Goal: Book appointment/travel/reservation

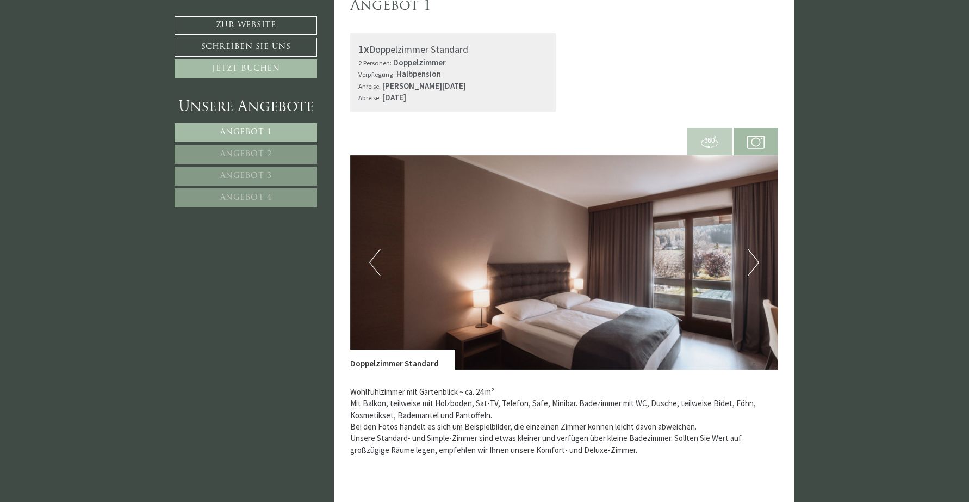
scroll to position [325, 0]
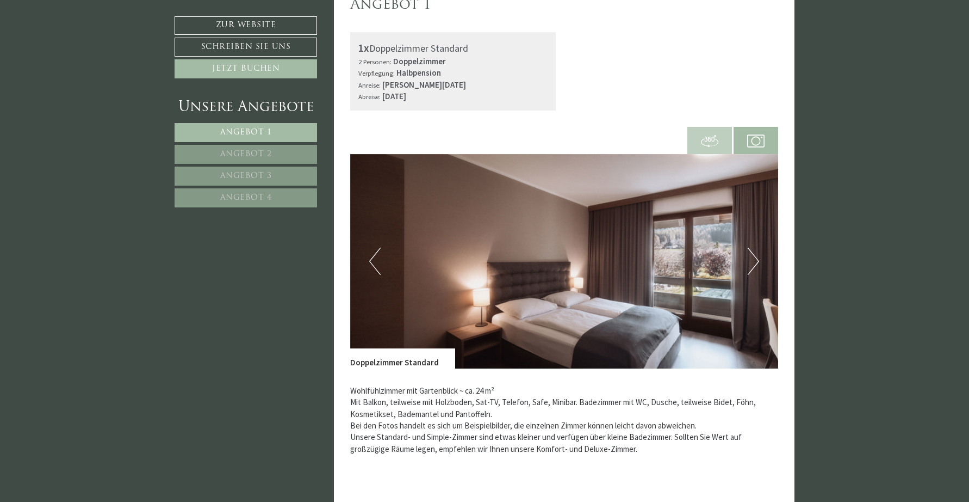
click at [756, 258] on button "Next" at bounding box center [753, 261] width 11 height 27
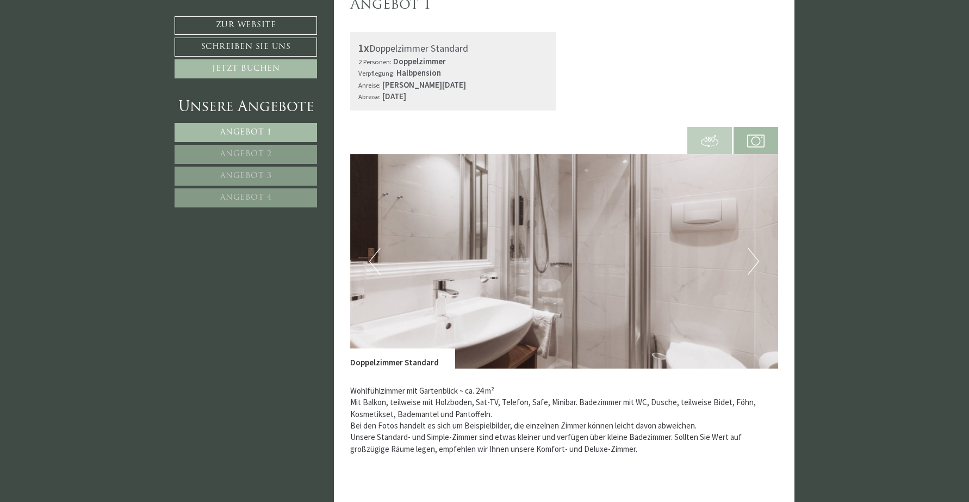
click at [756, 258] on button "Next" at bounding box center [753, 261] width 11 height 27
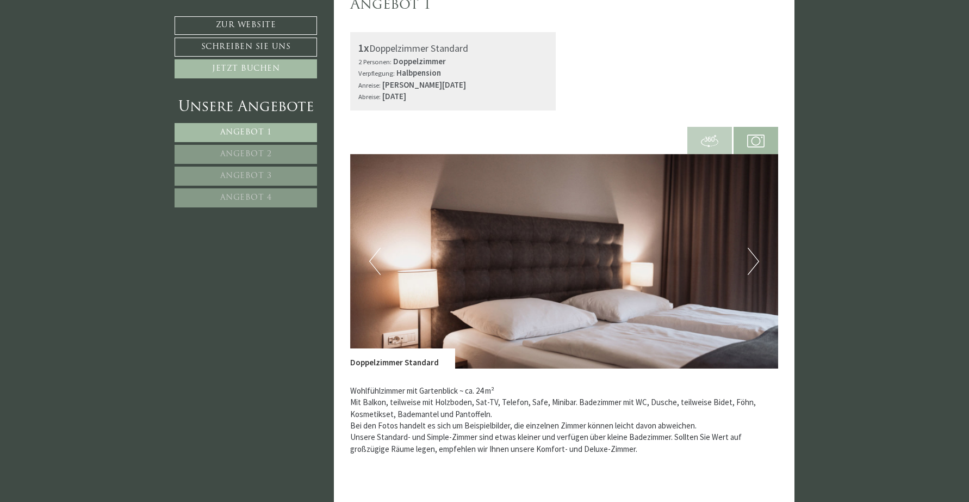
click at [756, 258] on button "Next" at bounding box center [753, 261] width 11 height 27
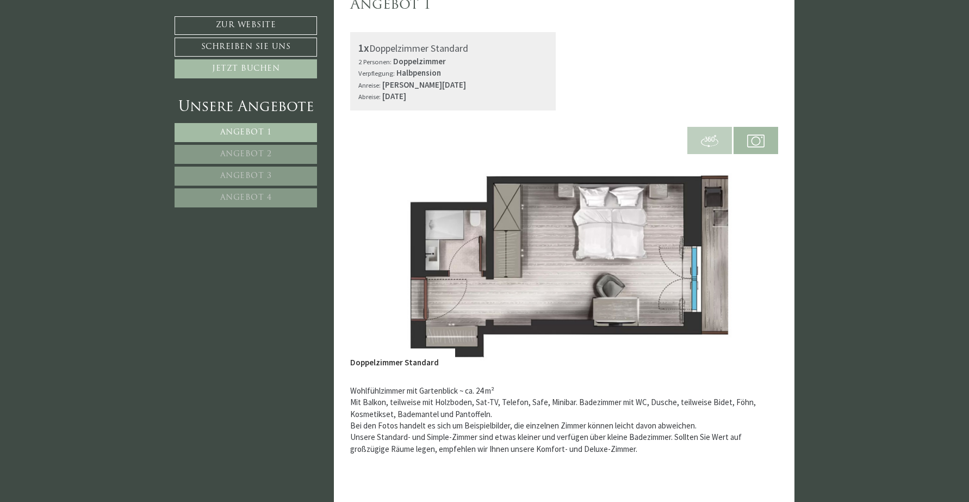
click at [756, 258] on button "Next" at bounding box center [753, 261] width 11 height 27
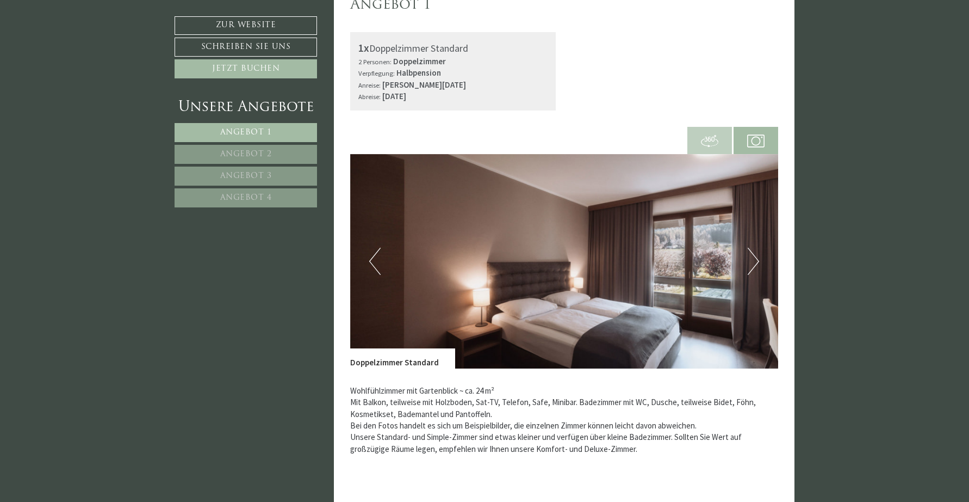
click at [756, 258] on button "Next" at bounding box center [753, 261] width 11 height 27
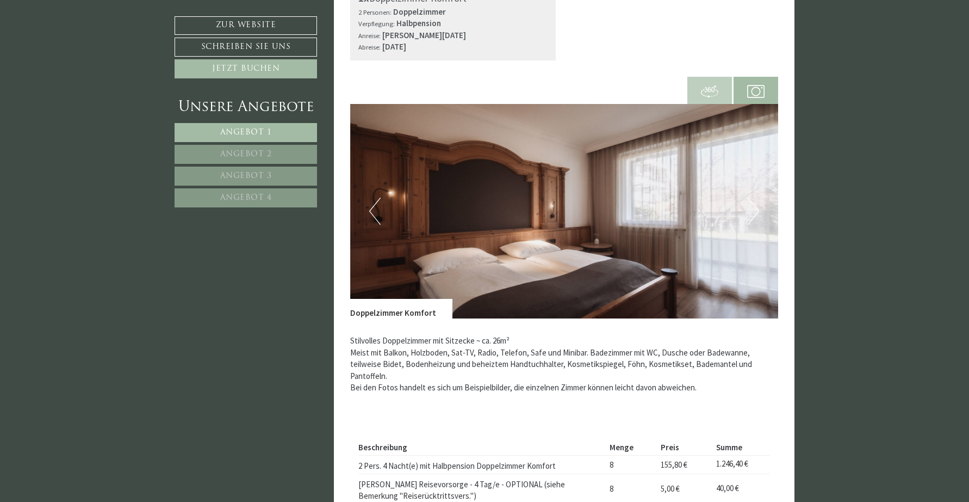
scroll to position [1119, 0]
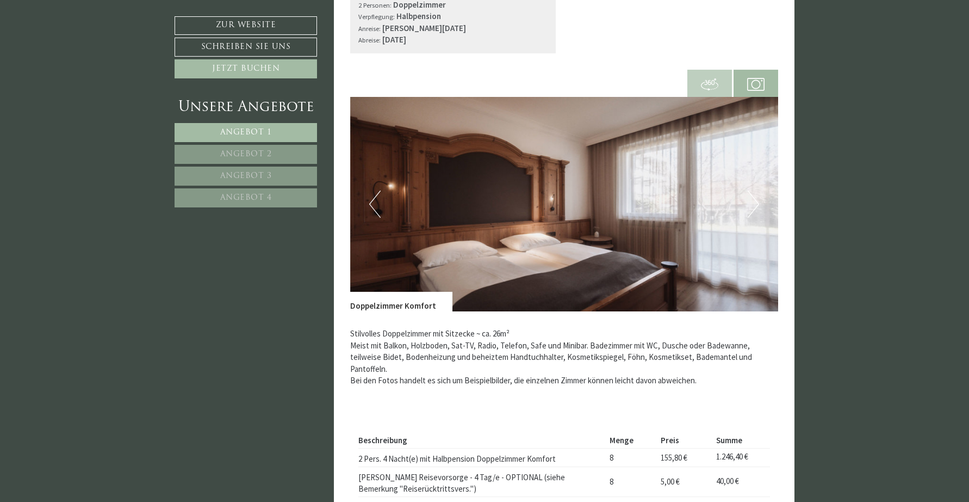
click at [754, 197] on button "Next" at bounding box center [753, 203] width 11 height 27
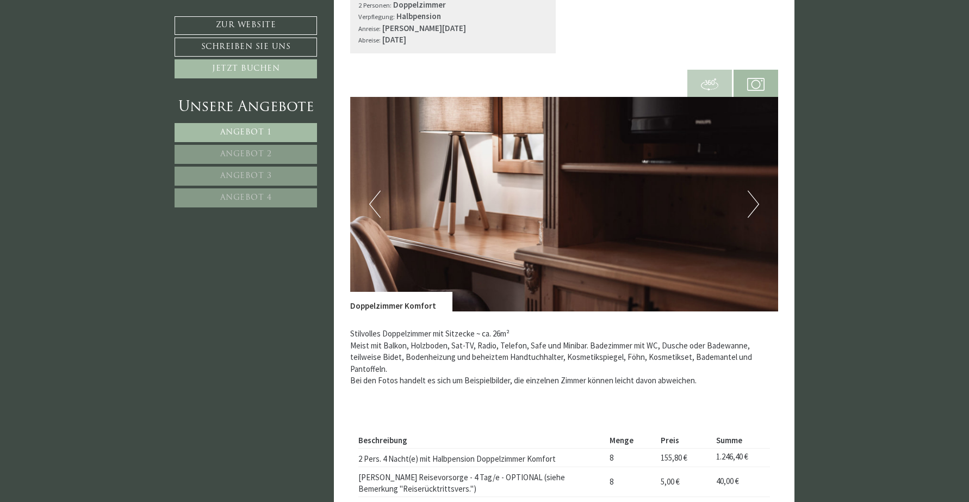
click at [754, 197] on button "Next" at bounding box center [753, 203] width 11 height 27
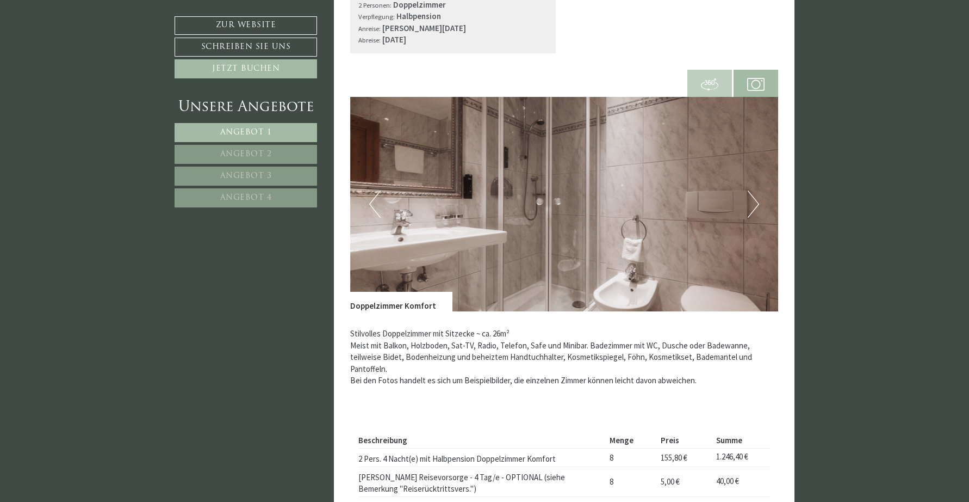
click at [754, 197] on button "Next" at bounding box center [753, 203] width 11 height 27
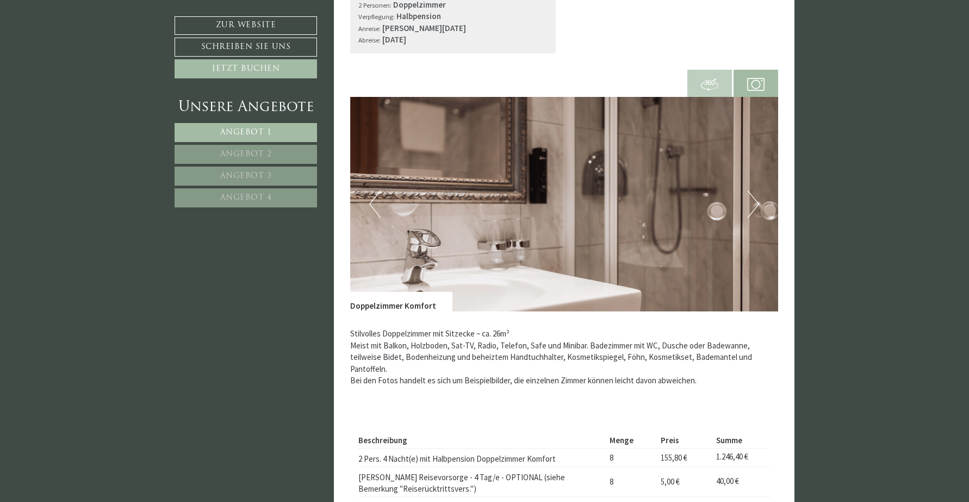
click at [754, 197] on button "Next" at bounding box center [753, 203] width 11 height 27
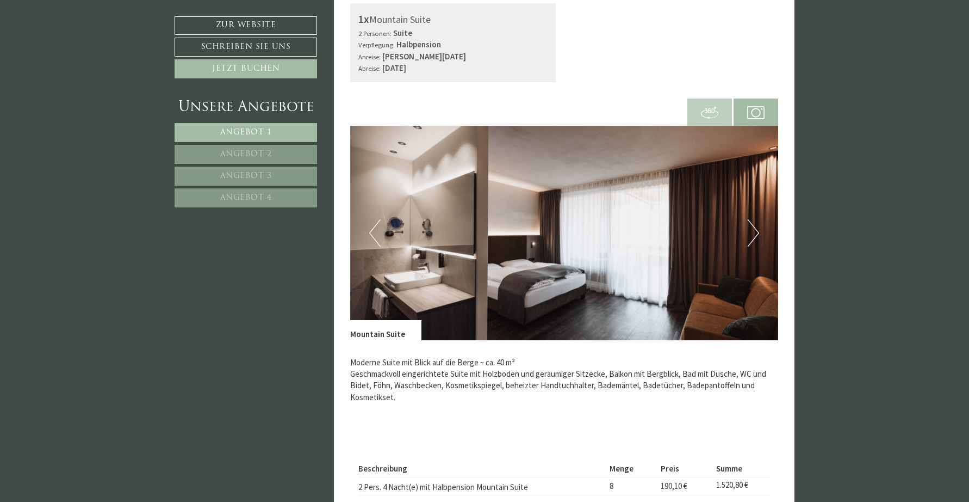
scroll to position [1805, 0]
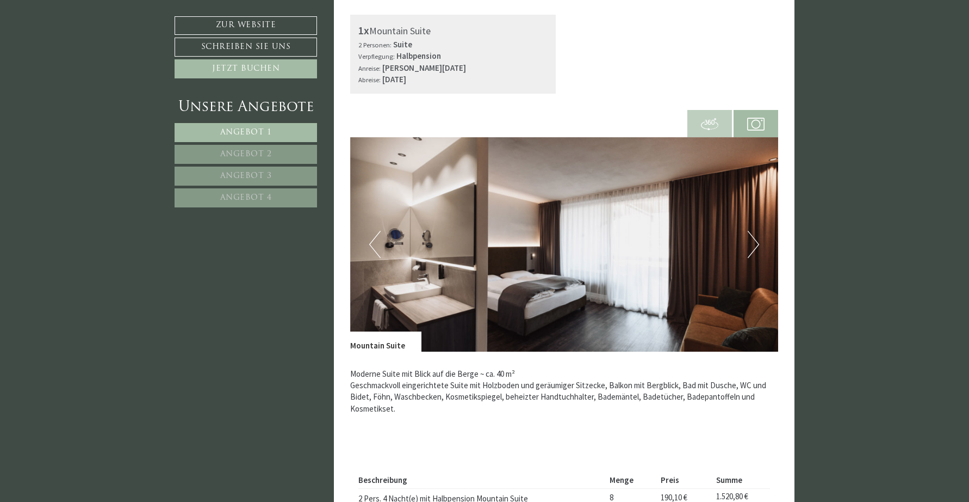
click at [751, 237] on button "Next" at bounding box center [753, 244] width 11 height 27
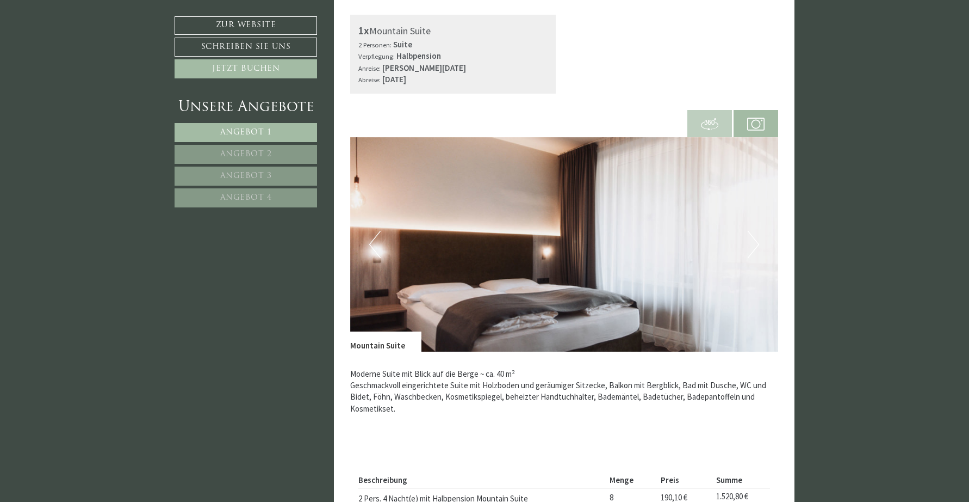
click at [751, 237] on button "Next" at bounding box center [753, 244] width 11 height 27
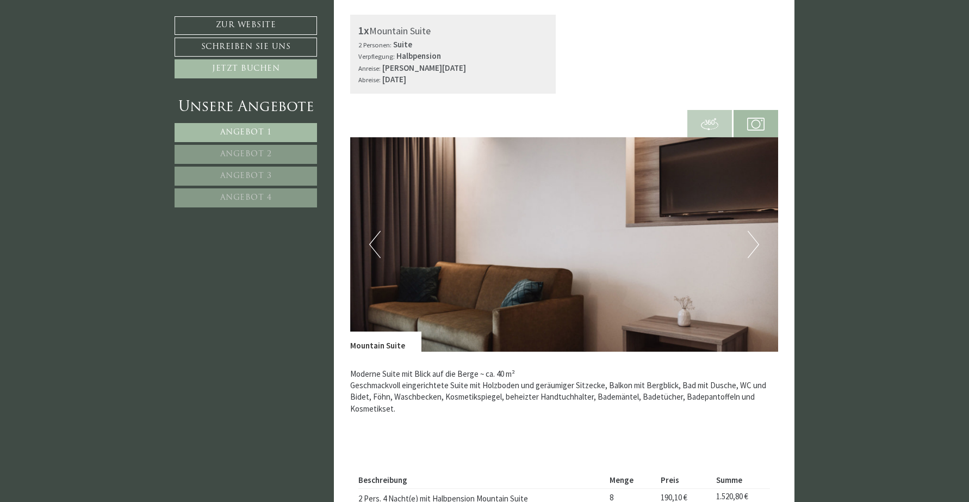
click at [751, 237] on button "Next" at bounding box center [753, 244] width 11 height 27
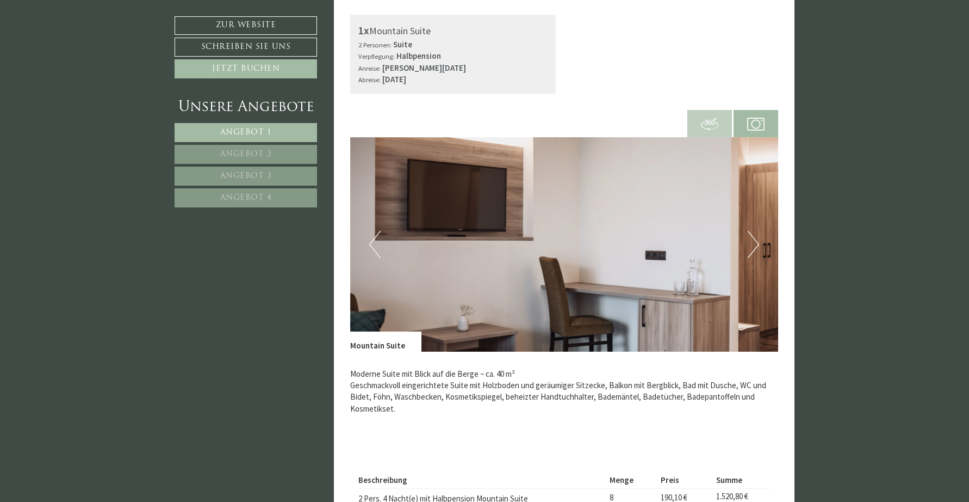
click at [751, 237] on button "Next" at bounding box center [753, 244] width 11 height 27
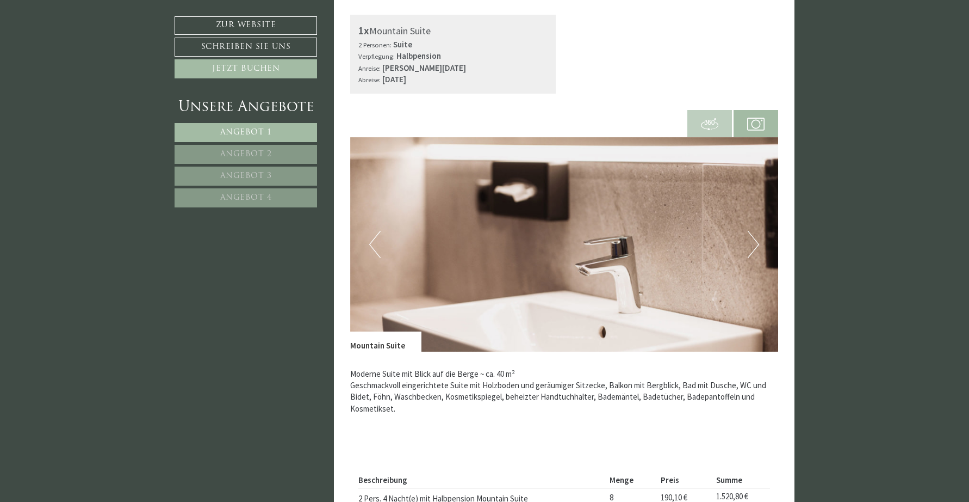
click at [751, 237] on button "Next" at bounding box center [753, 244] width 11 height 27
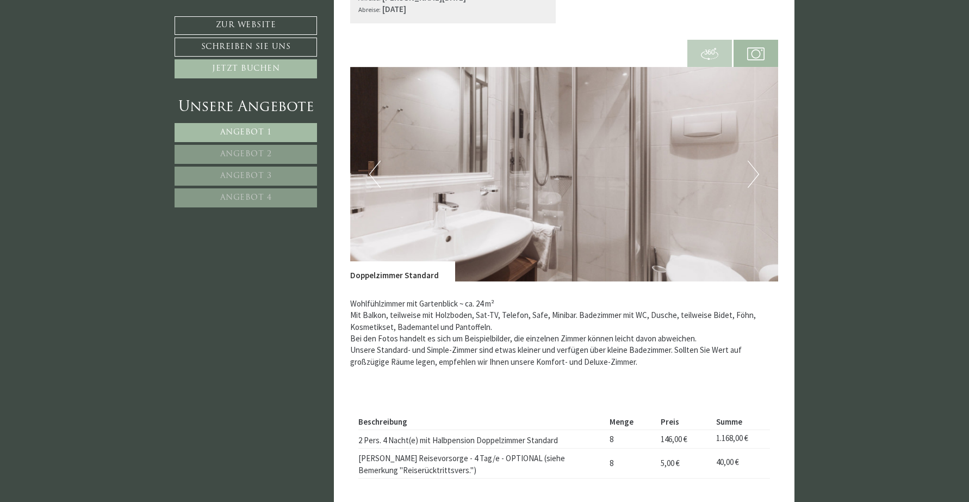
scroll to position [412, 0]
click at [759, 51] on img at bounding box center [756, 53] width 17 height 17
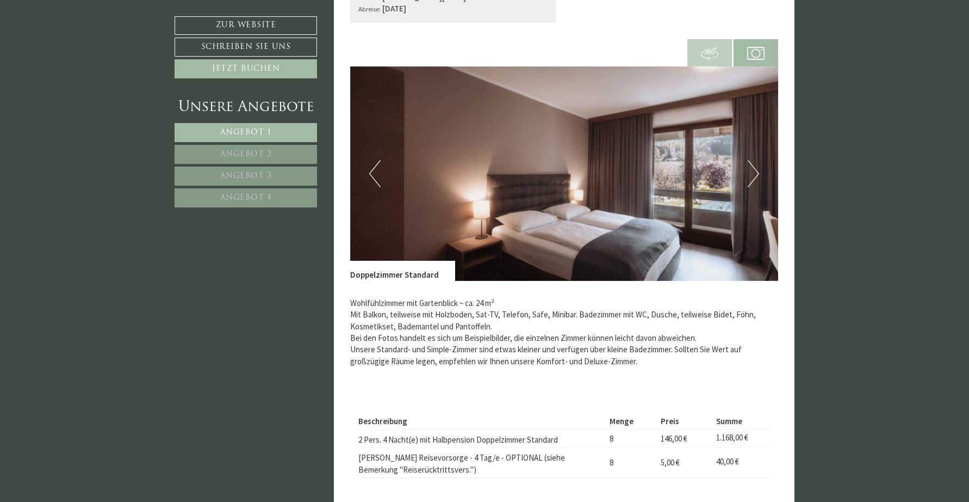
click at [759, 51] on img at bounding box center [756, 53] width 17 height 17
click at [708, 48] on img at bounding box center [709, 53] width 17 height 17
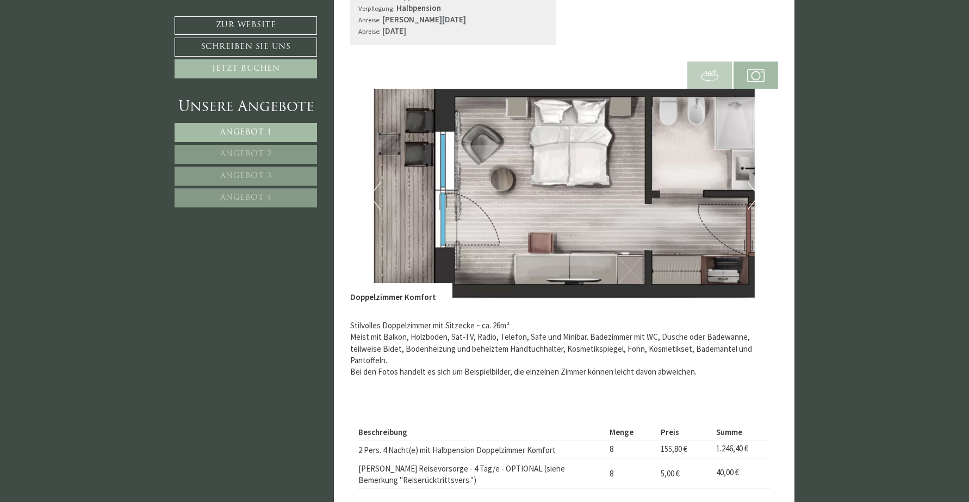
scroll to position [1127, 0]
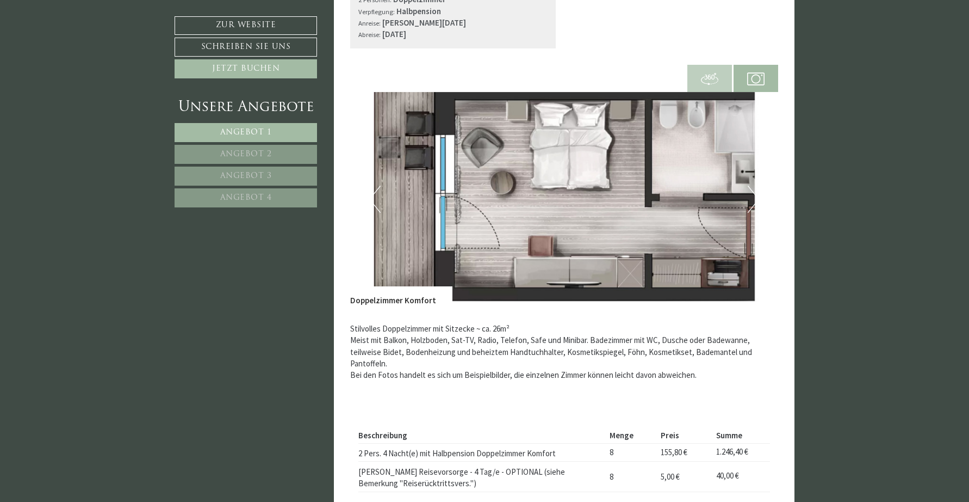
click at [749, 195] on button "Next" at bounding box center [753, 199] width 11 height 27
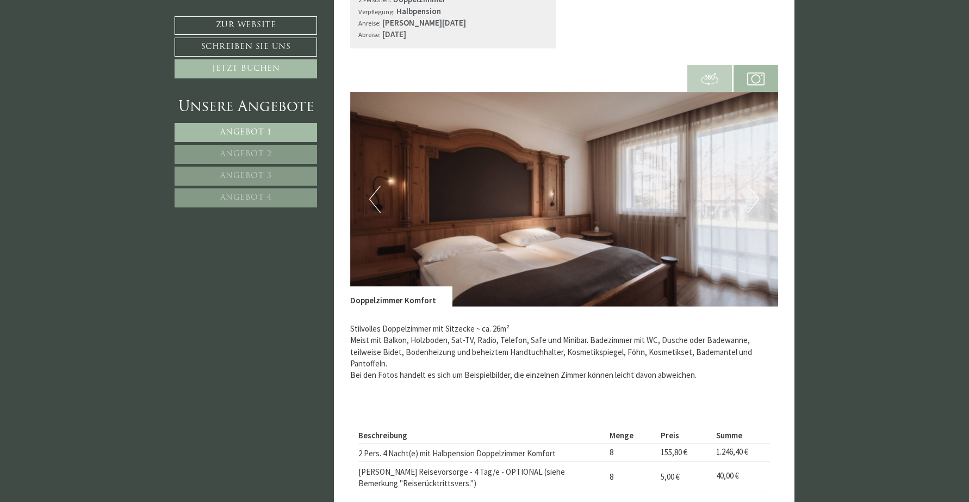
click at [749, 195] on button "Next" at bounding box center [753, 199] width 11 height 27
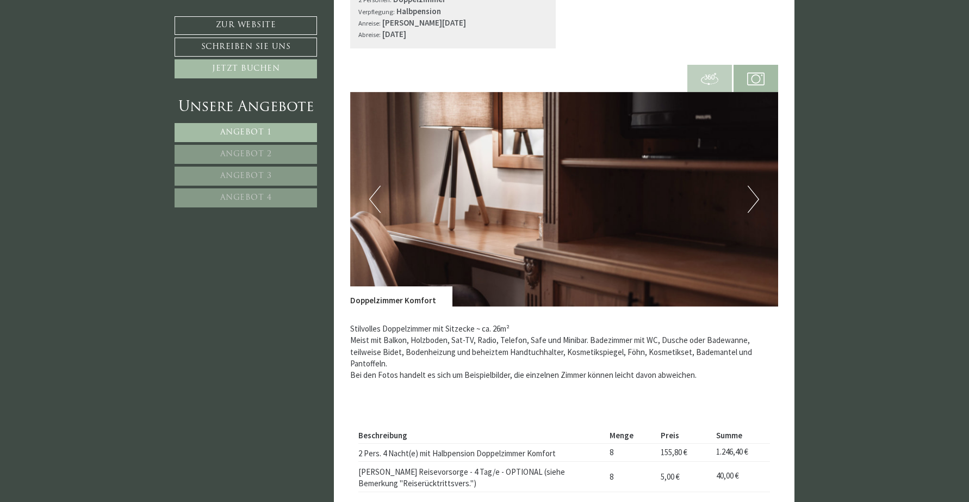
click at [749, 195] on button "Next" at bounding box center [753, 199] width 11 height 27
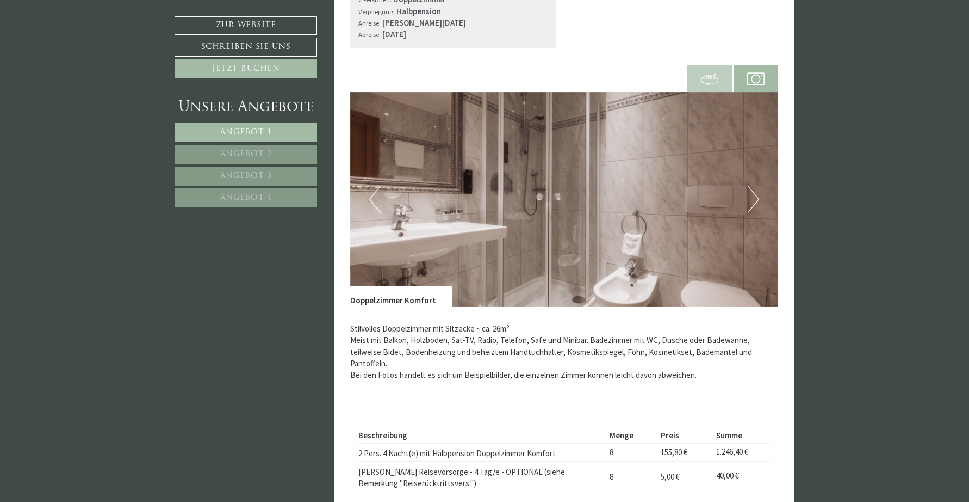
click at [749, 195] on button "Next" at bounding box center [753, 199] width 11 height 27
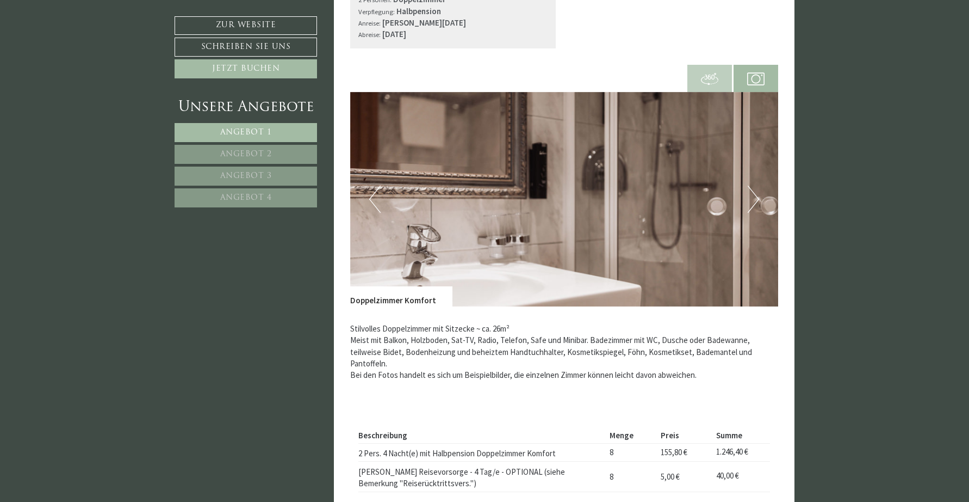
click at [749, 195] on button "Next" at bounding box center [753, 199] width 11 height 27
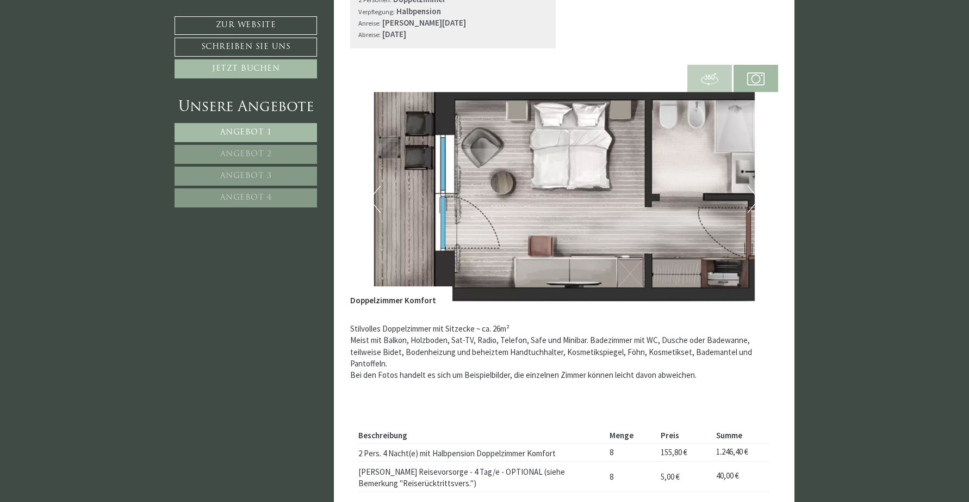
click at [749, 195] on button "Next" at bounding box center [753, 199] width 11 height 27
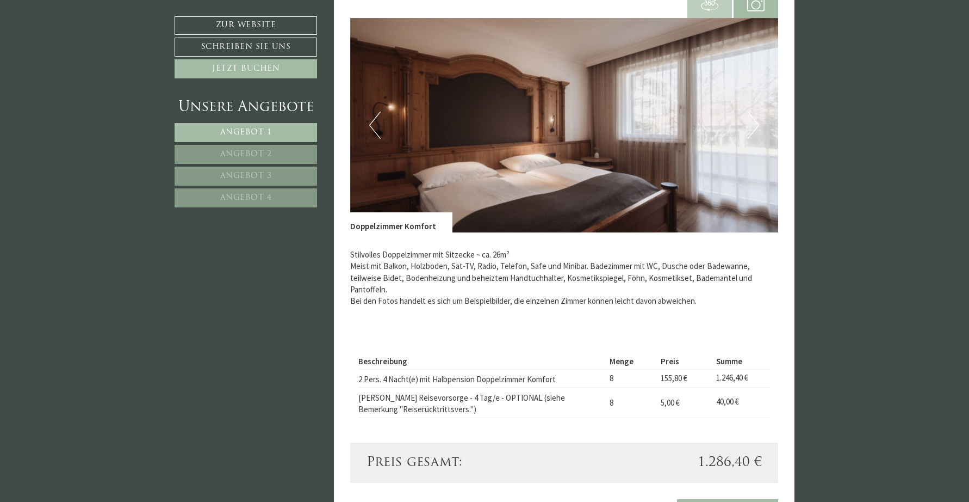
scroll to position [1201, 0]
click at [217, 170] on link "Angebot 3" at bounding box center [246, 175] width 143 height 19
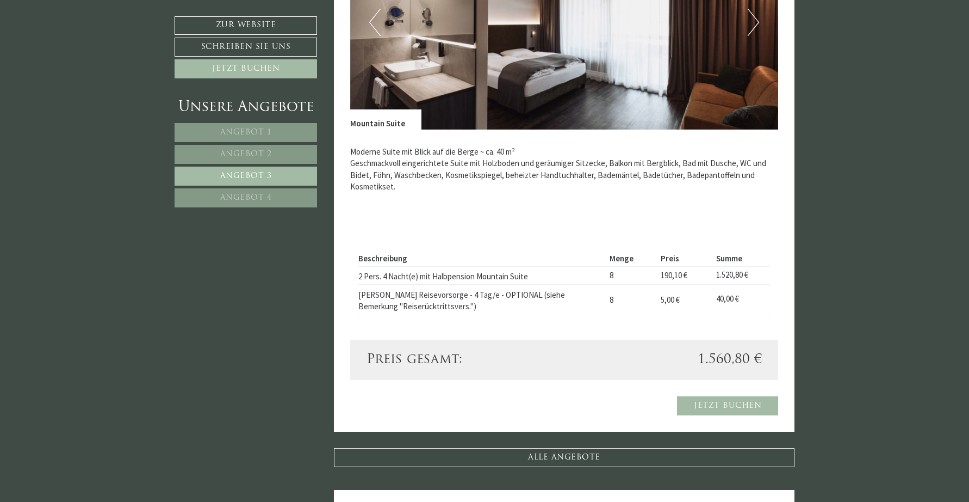
scroll to position [565, 0]
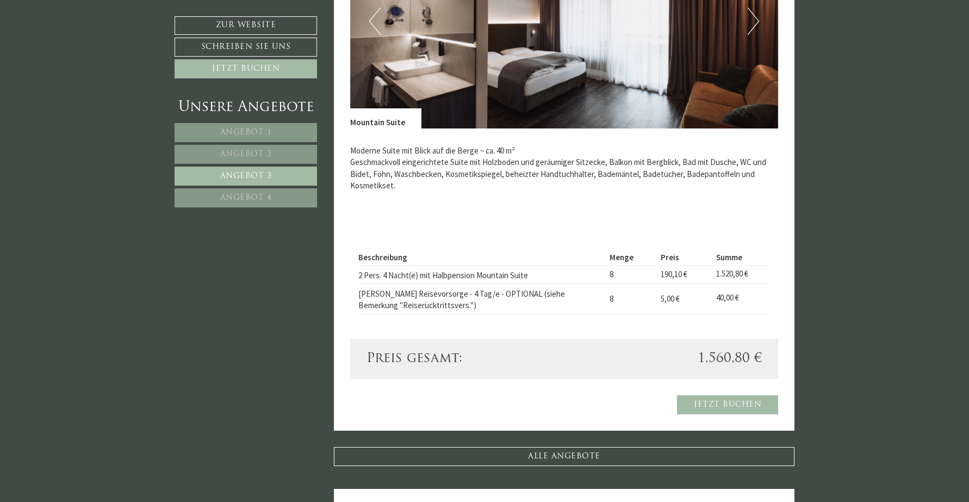
click at [288, 197] on link "Angebot 4" at bounding box center [246, 197] width 143 height 19
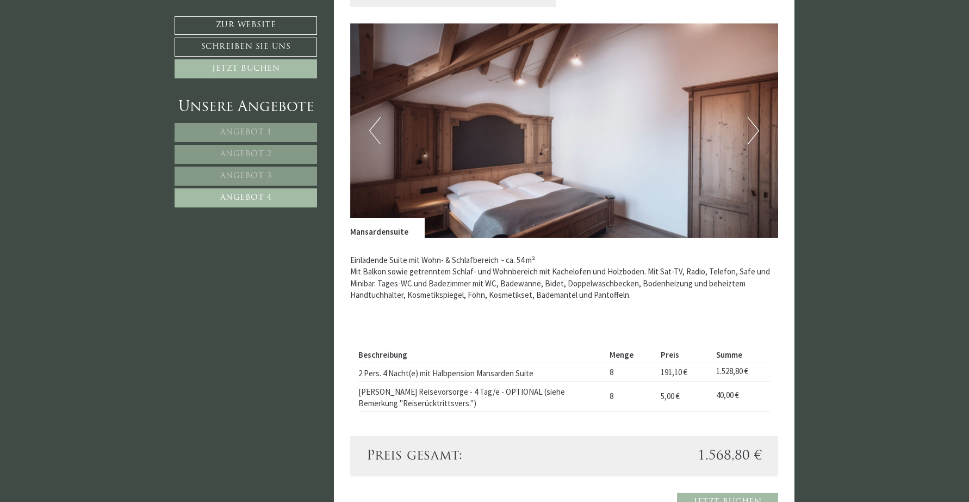
scroll to position [425, 0]
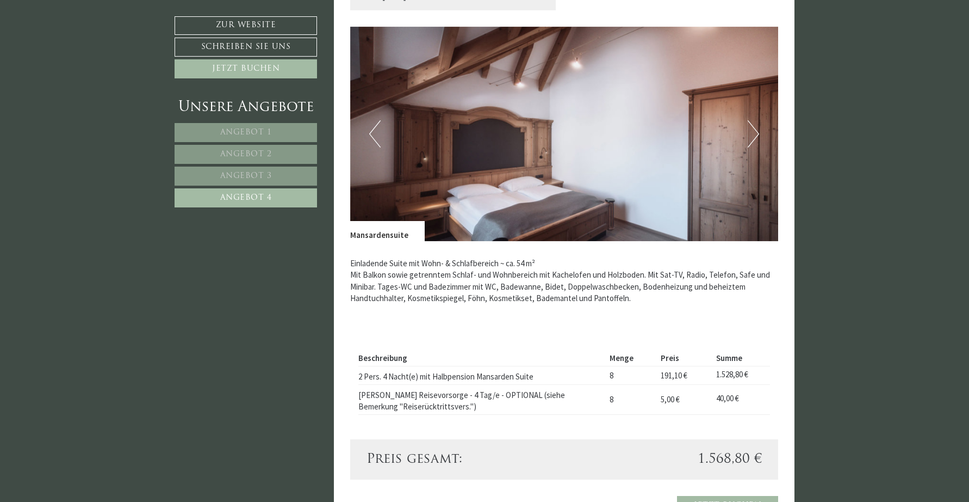
click at [756, 132] on button "Next" at bounding box center [753, 133] width 11 height 27
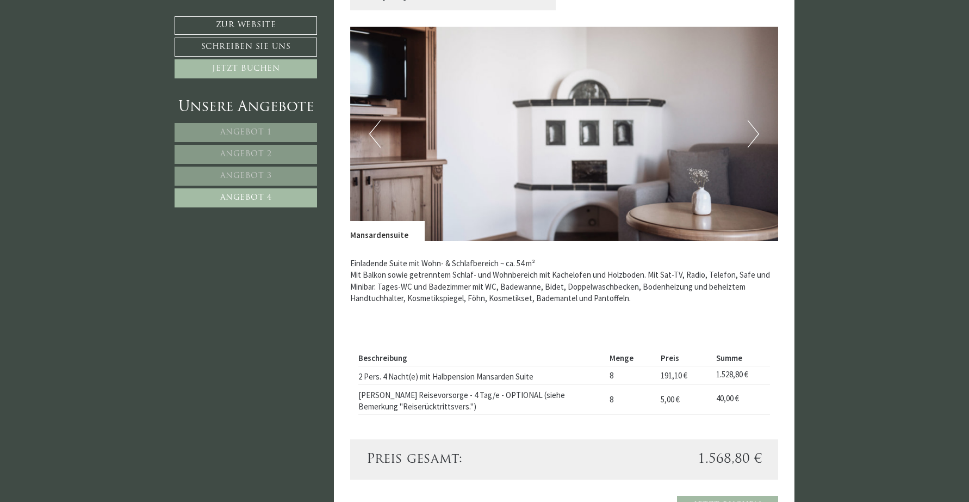
click at [756, 132] on button "Next" at bounding box center [753, 133] width 11 height 27
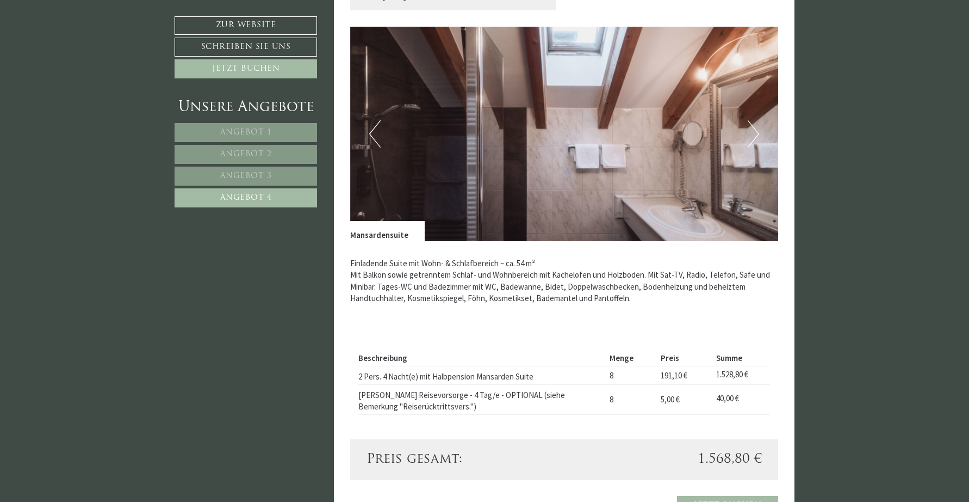
click at [756, 132] on button "Next" at bounding box center [753, 133] width 11 height 27
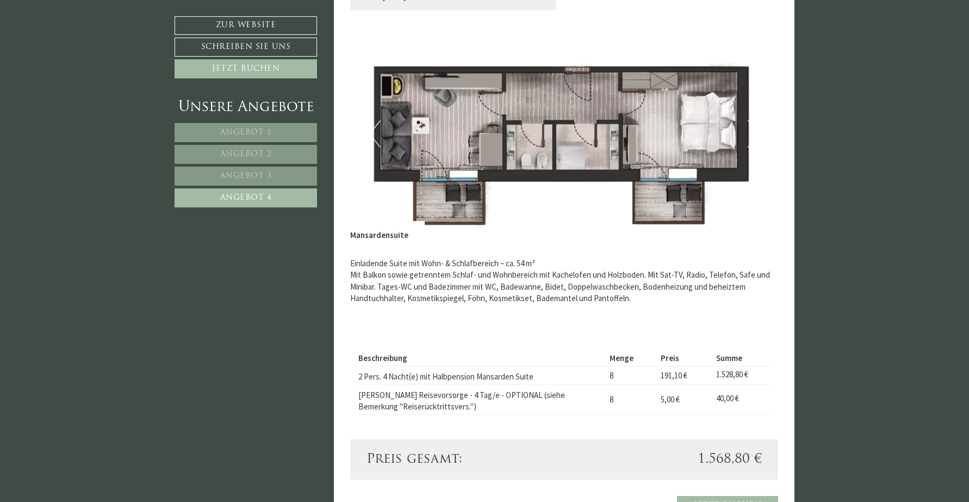
click at [756, 132] on button "Next" at bounding box center [753, 133] width 11 height 27
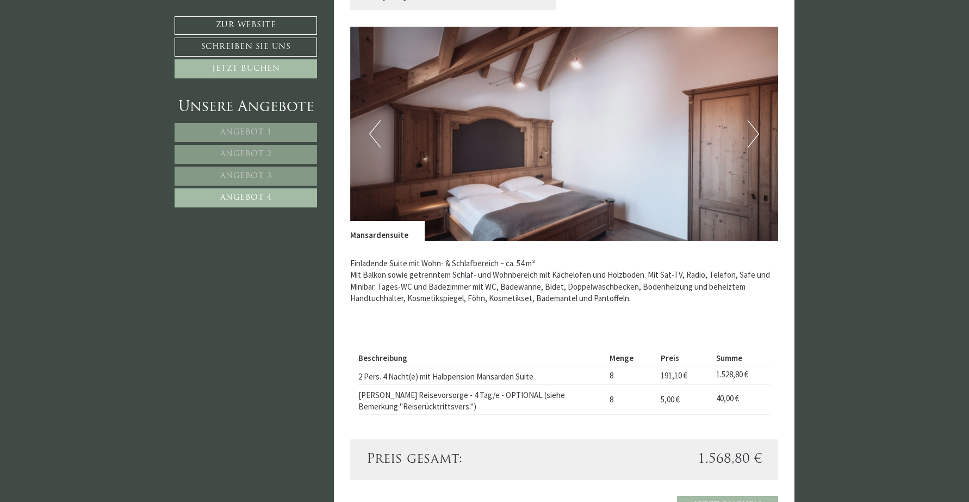
click at [381, 133] on img at bounding box center [564, 134] width 429 height 214
click at [379, 134] on button "Previous" at bounding box center [374, 133] width 11 height 27
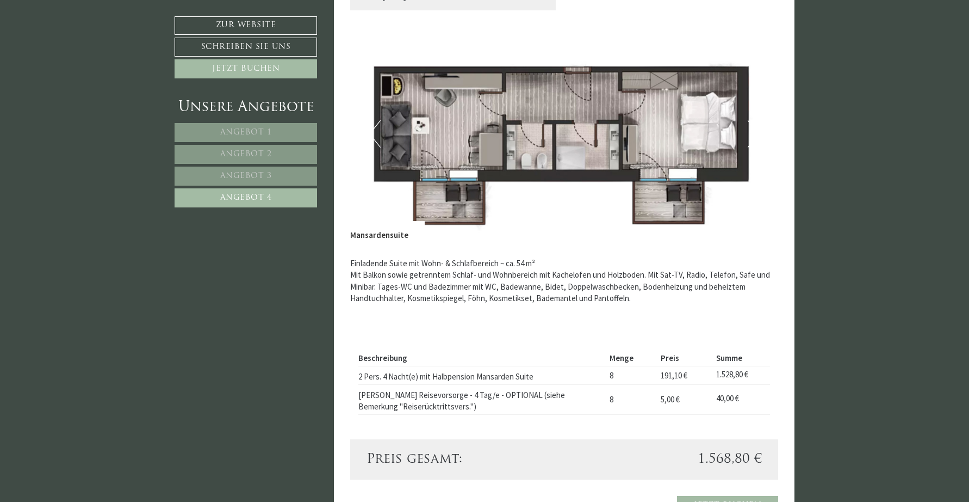
click at [294, 171] on link "Angebot 3" at bounding box center [246, 175] width 143 height 19
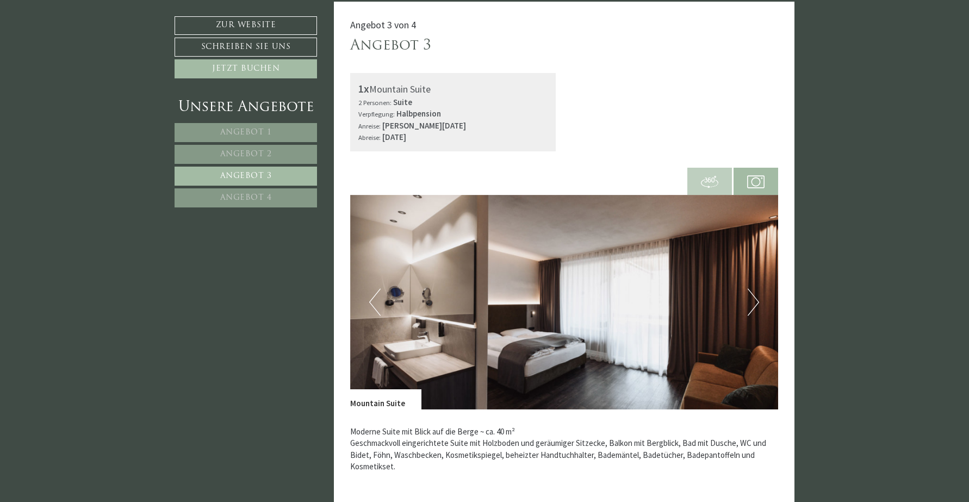
click at [287, 155] on link "Angebot 2" at bounding box center [246, 154] width 143 height 19
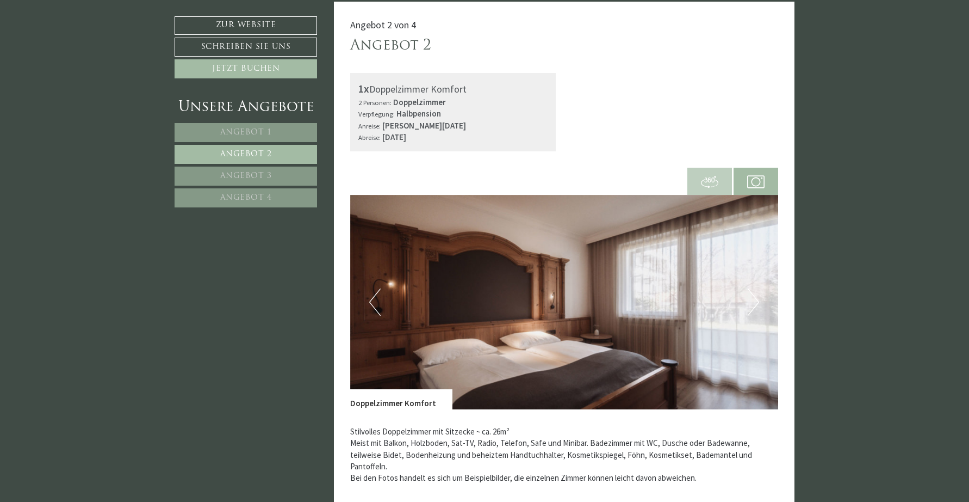
click at [265, 190] on link "Angebot 4" at bounding box center [246, 197] width 143 height 19
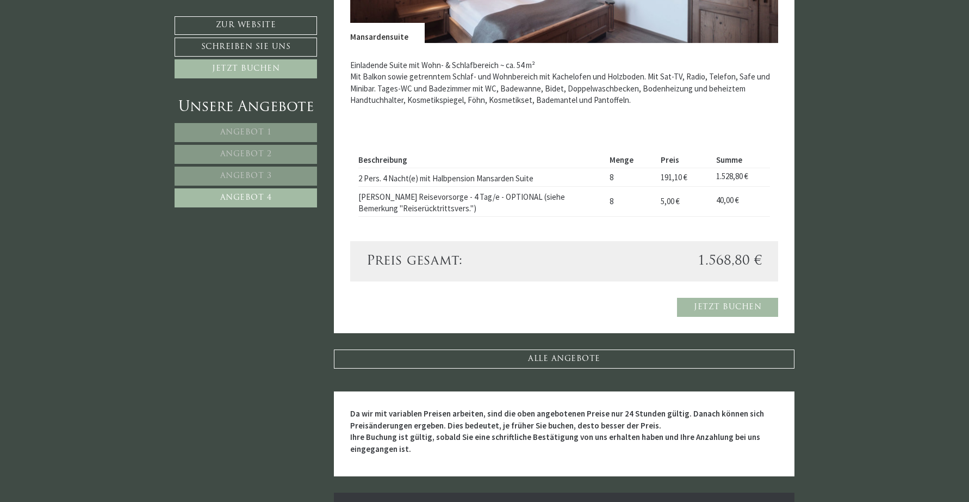
scroll to position [420, 0]
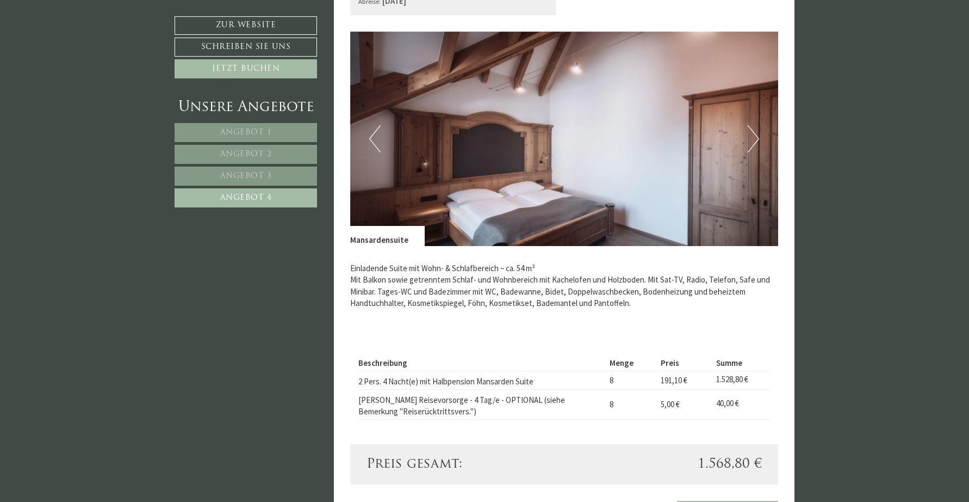
click at [756, 136] on button "Next" at bounding box center [753, 138] width 11 height 27
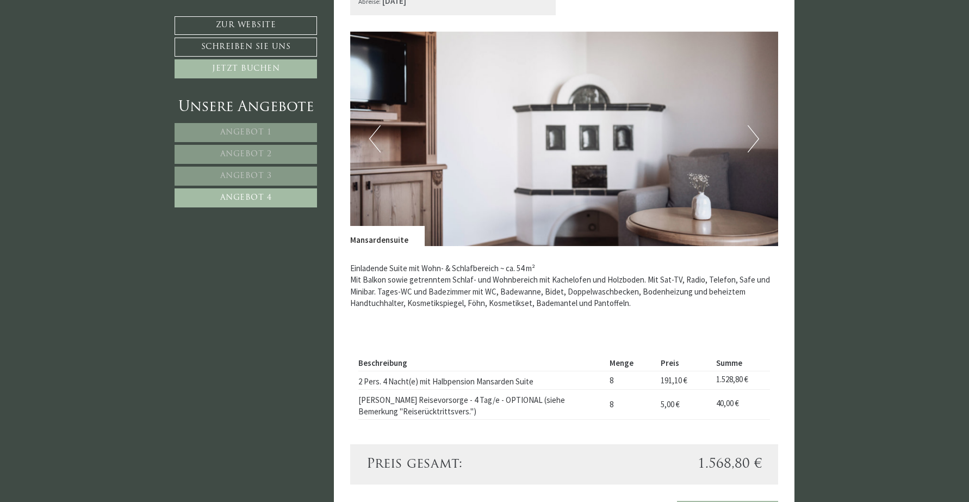
click at [756, 136] on button "Next" at bounding box center [753, 138] width 11 height 27
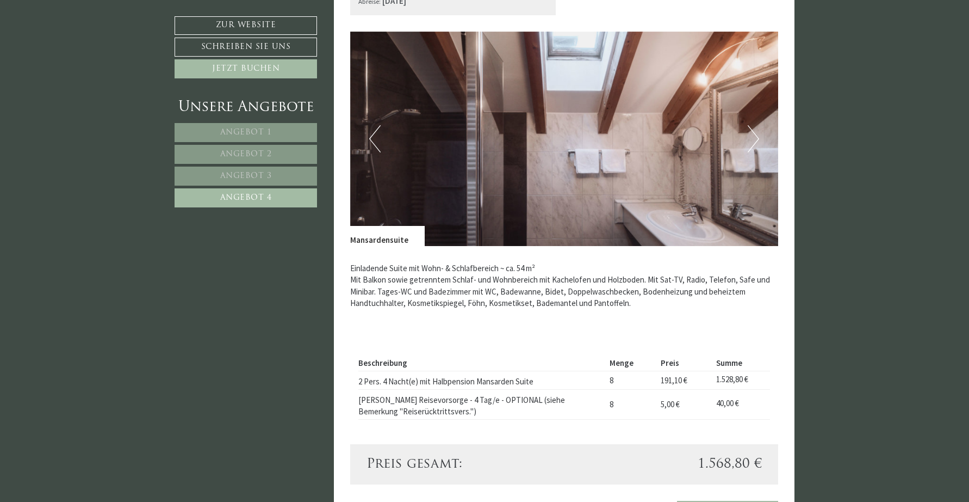
click at [756, 136] on button "Next" at bounding box center [753, 138] width 11 height 27
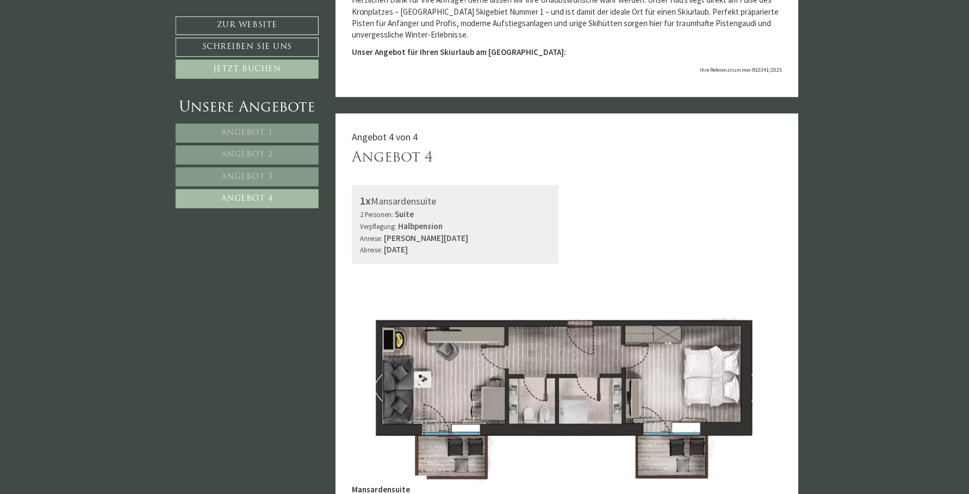
scroll to position [172, 0]
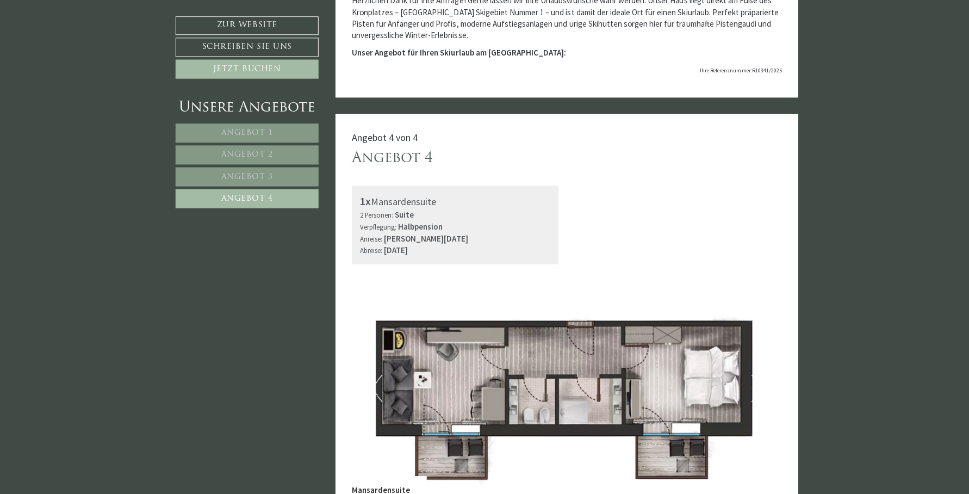
click at [267, 148] on link "Angebot 2" at bounding box center [246, 154] width 143 height 19
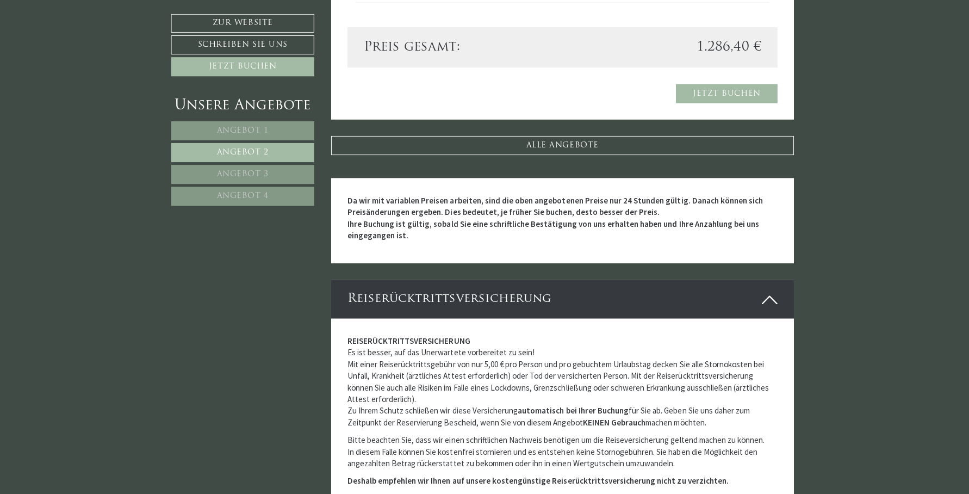
scroll to position [875, 0]
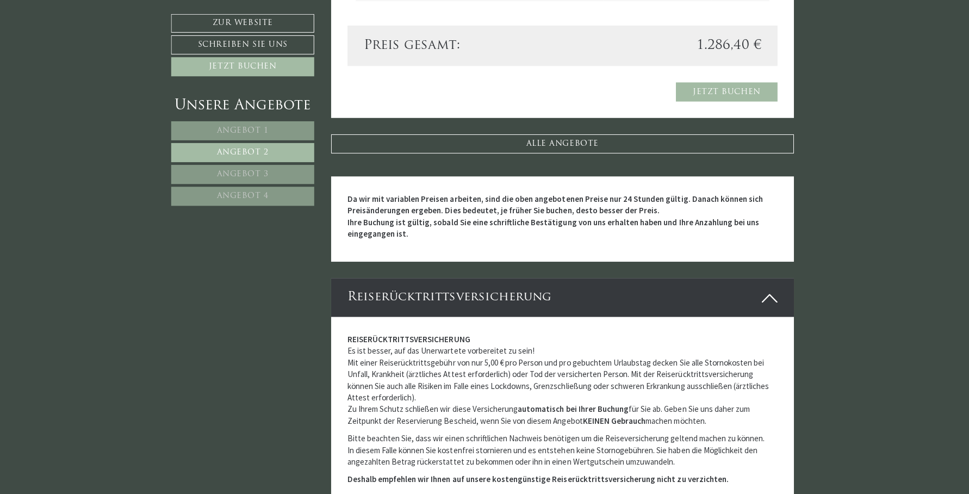
click at [239, 172] on span "Angebot 3" at bounding box center [246, 176] width 52 height 8
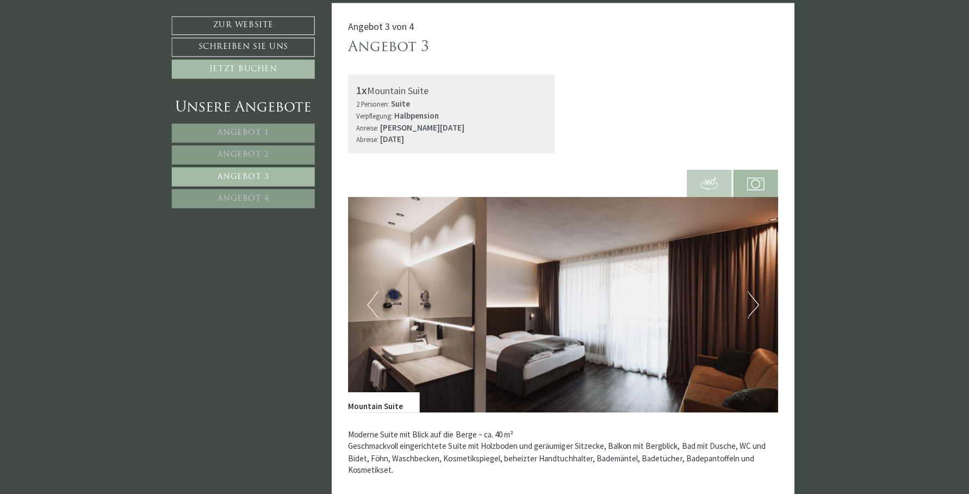
click at [749, 294] on button "Next" at bounding box center [753, 302] width 11 height 27
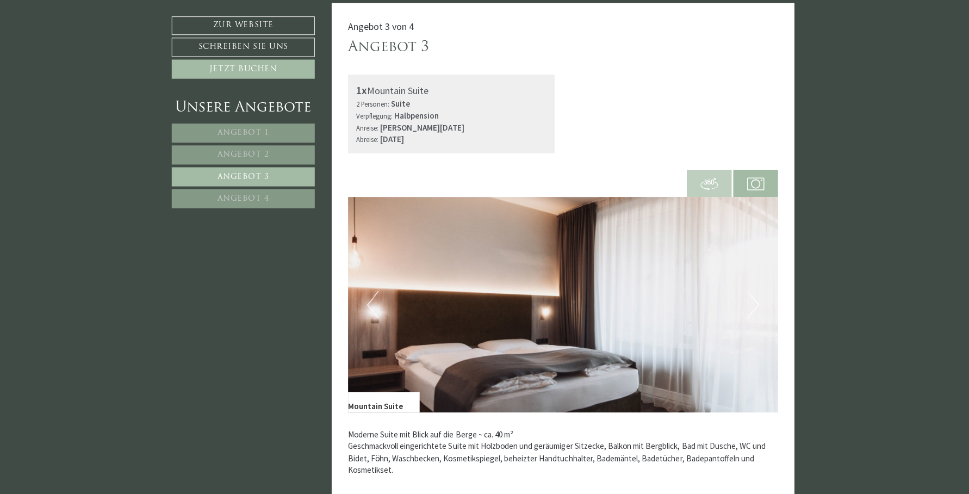
click at [751, 294] on button "Next" at bounding box center [753, 302] width 11 height 27
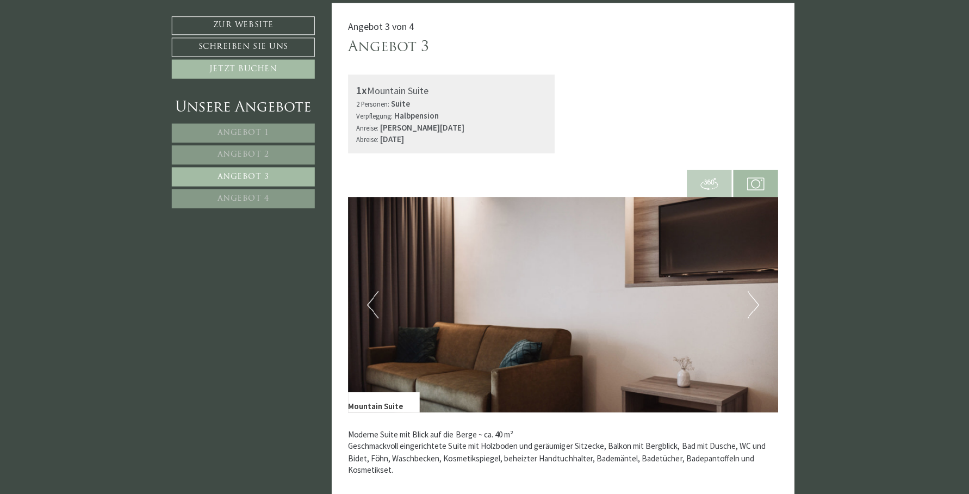
click at [751, 294] on button "Next" at bounding box center [753, 302] width 11 height 27
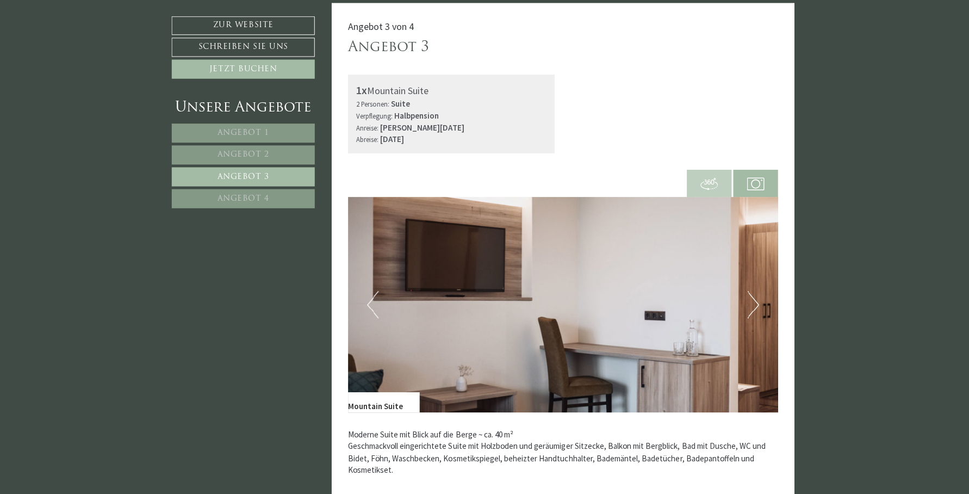
click at [751, 294] on button "Next" at bounding box center [753, 302] width 11 height 27
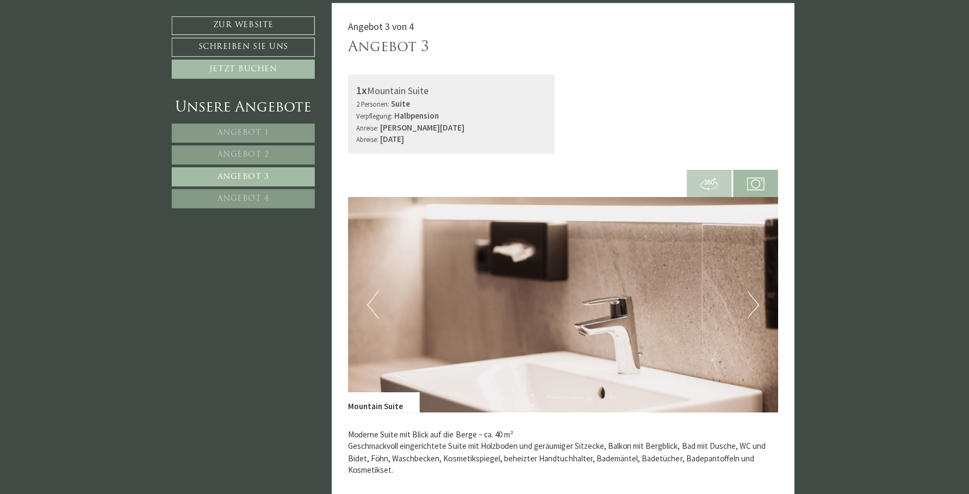
click at [751, 294] on button "Next" at bounding box center [753, 302] width 11 height 27
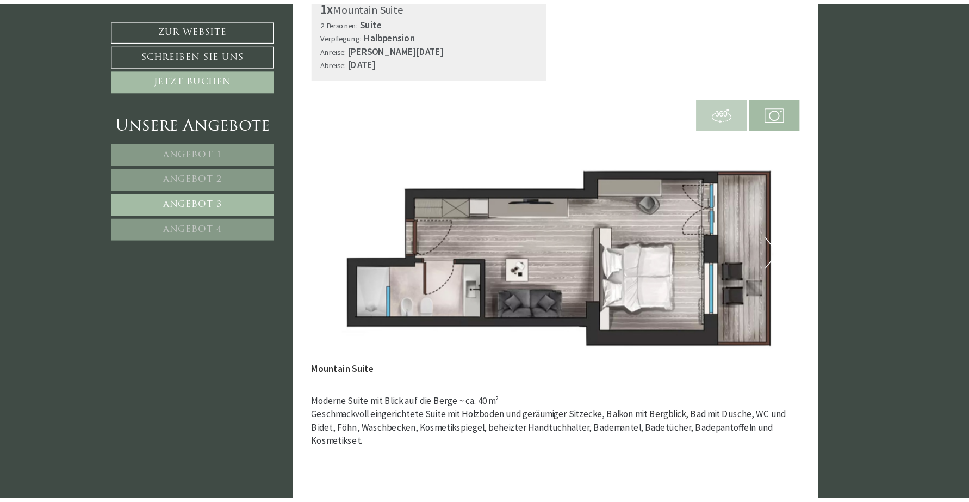
scroll to position [335, 0]
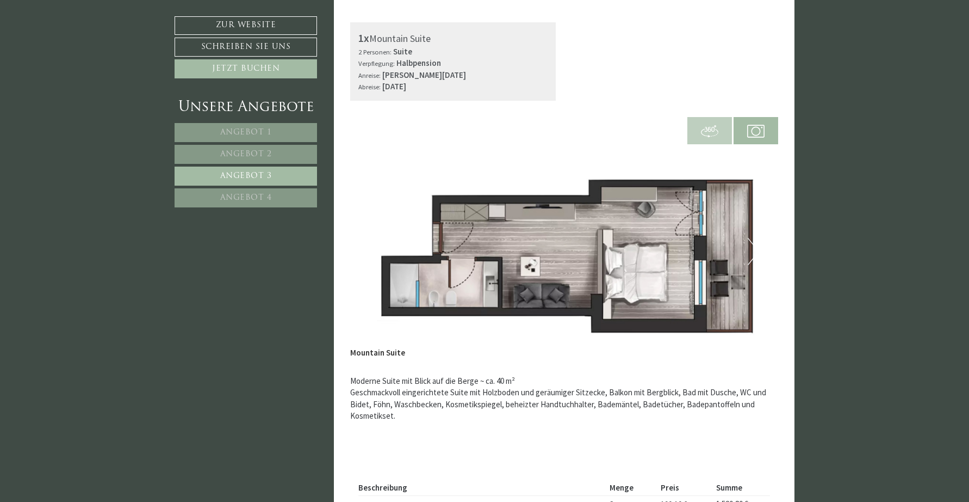
click at [239, 150] on span "Angebot 2" at bounding box center [246, 154] width 52 height 8
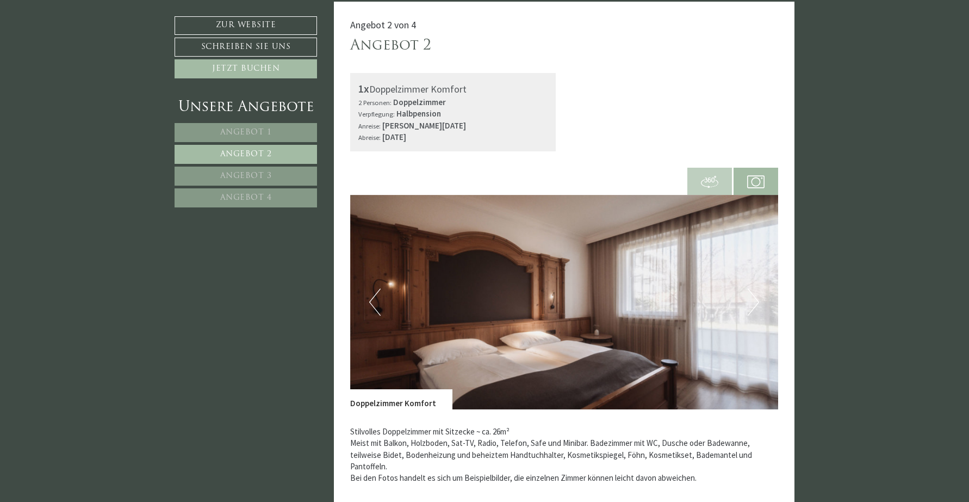
click at [759, 299] on img at bounding box center [564, 302] width 429 height 214
click at [773, 292] on img at bounding box center [564, 302] width 429 height 214
click at [754, 296] on button "Next" at bounding box center [753, 301] width 11 height 27
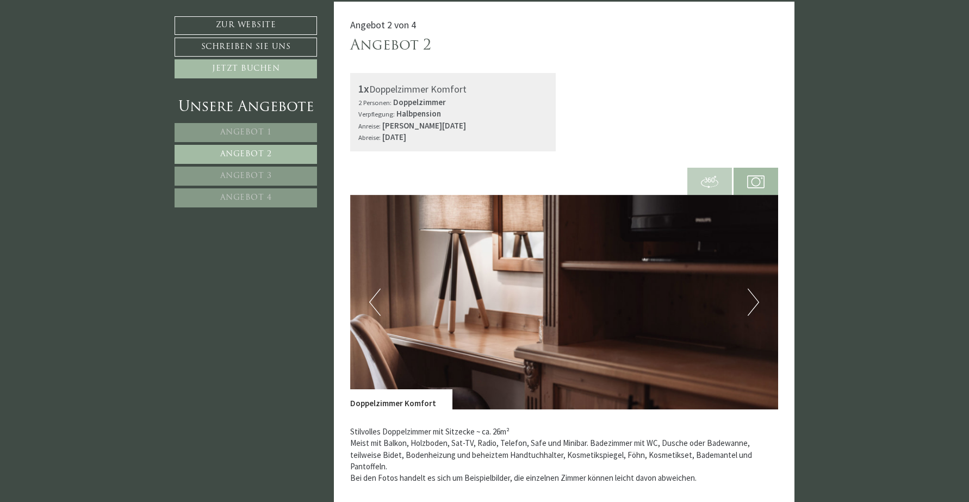
click at [754, 296] on button "Next" at bounding box center [753, 301] width 11 height 27
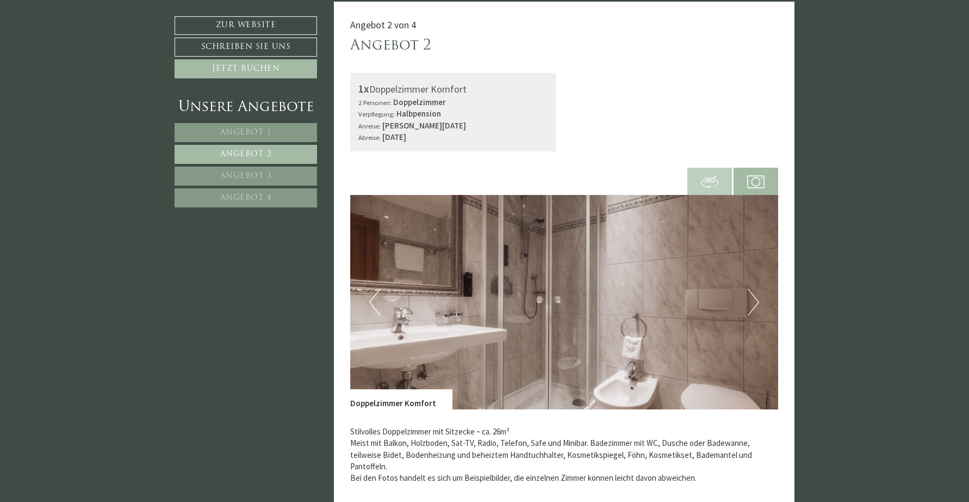
click at [754, 296] on button "Next" at bounding box center [753, 301] width 11 height 27
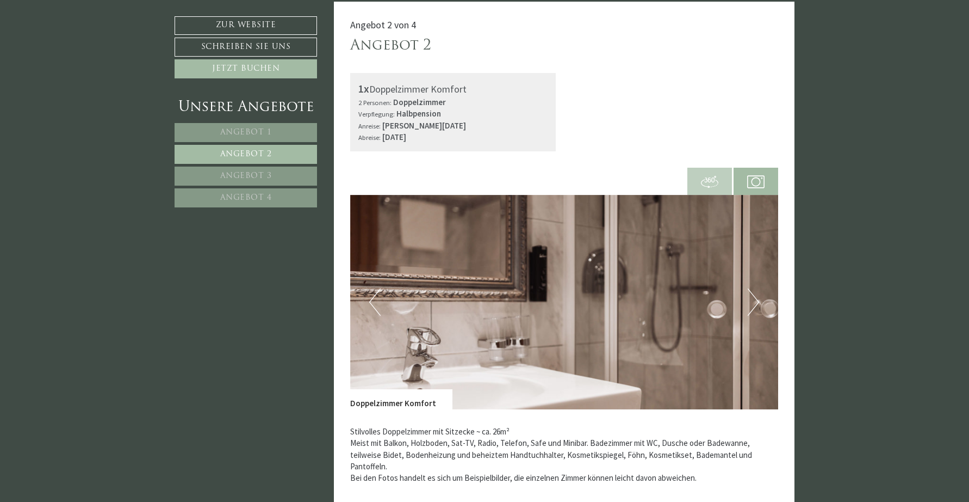
click at [754, 296] on button "Next" at bounding box center [753, 301] width 11 height 27
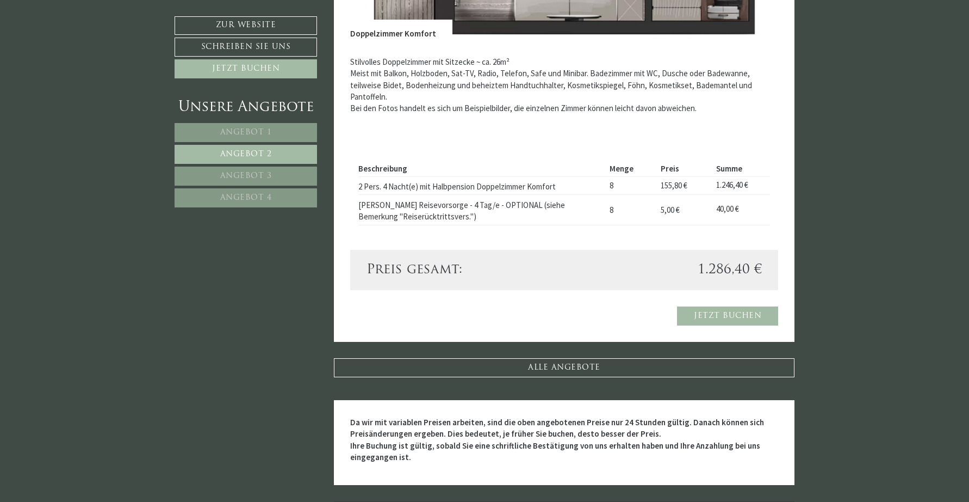
scroll to position [652, 0]
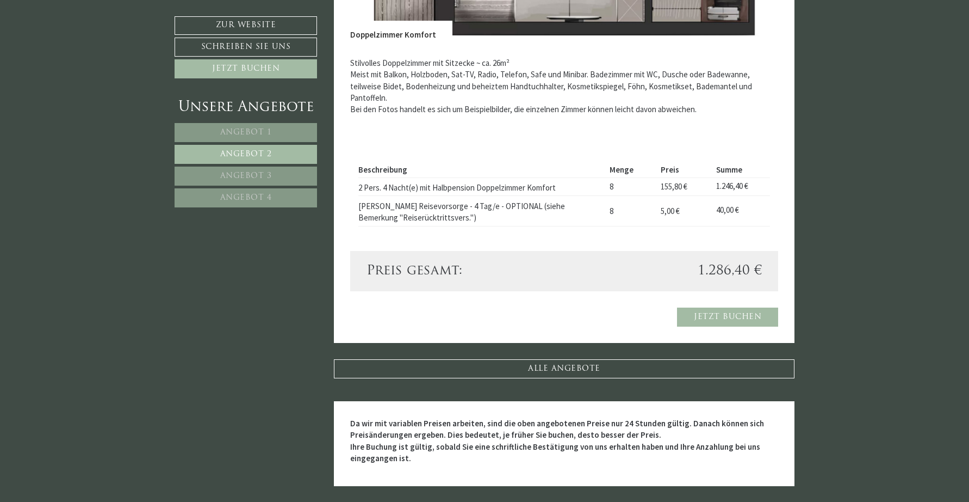
click at [240, 131] on span "Angebot 1" at bounding box center [246, 132] width 52 height 8
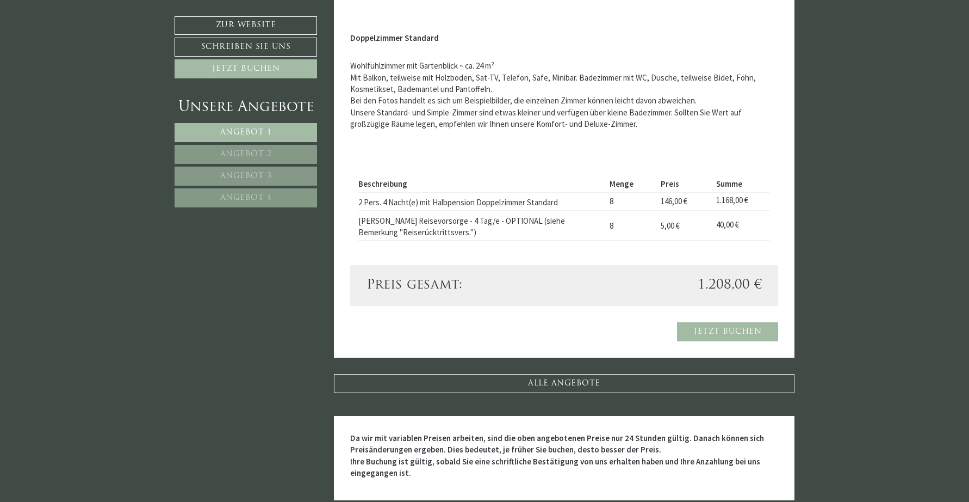
scroll to position [284, 0]
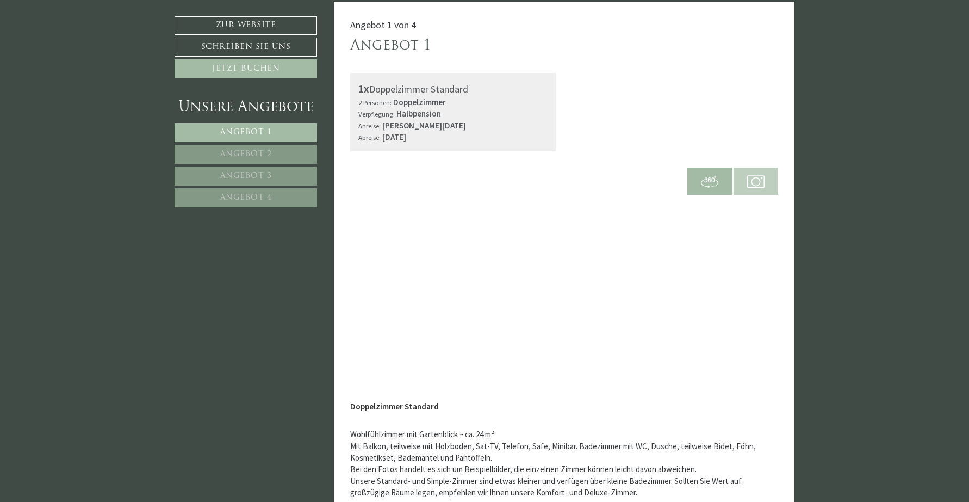
click at [761, 178] on img at bounding box center [756, 181] width 17 height 17
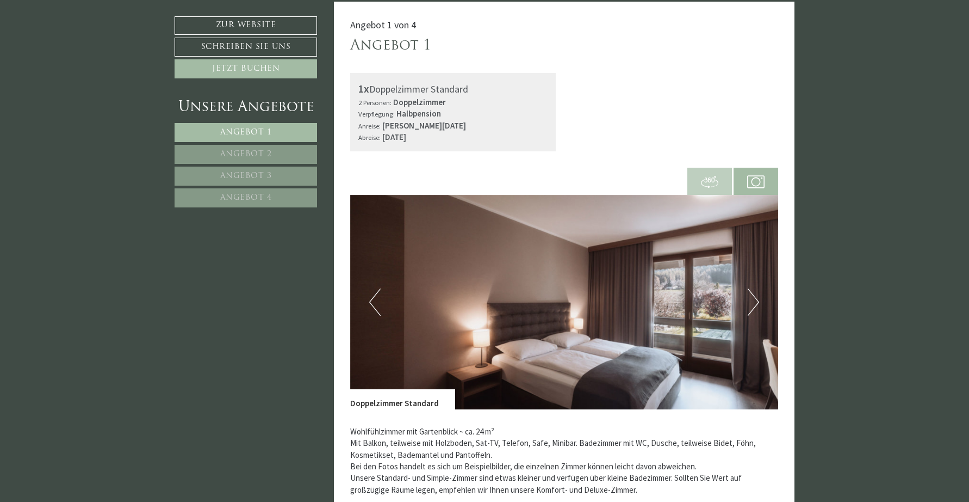
click at [749, 298] on button "Next" at bounding box center [753, 301] width 11 height 27
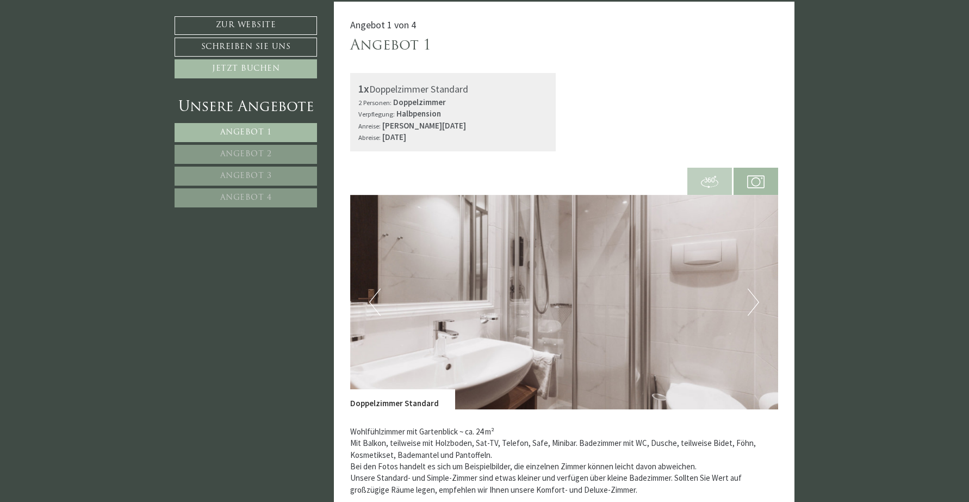
click at [749, 298] on button "Next" at bounding box center [753, 301] width 11 height 27
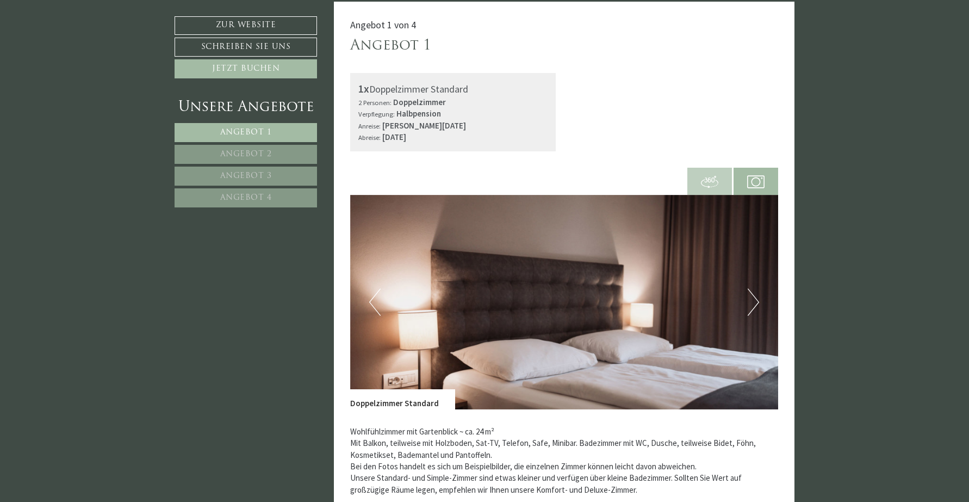
click at [749, 298] on button "Next" at bounding box center [753, 301] width 11 height 27
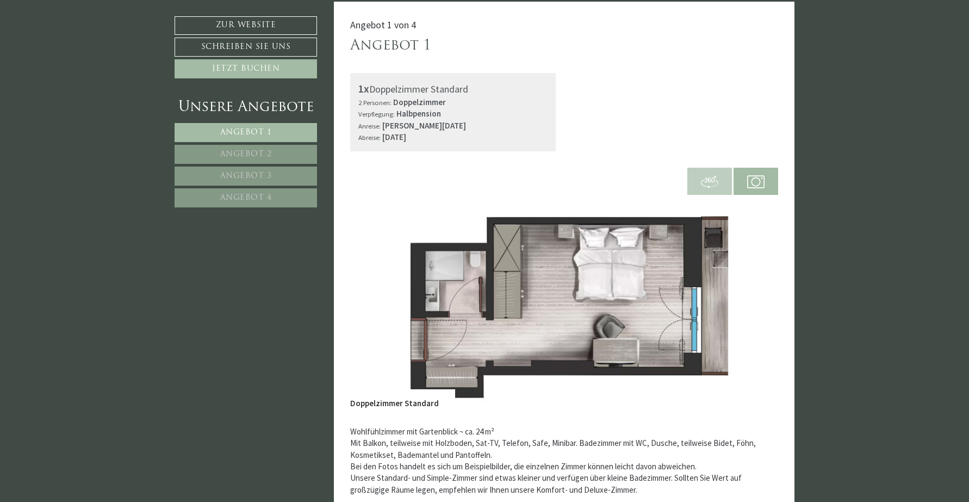
click at [226, 151] on span "Angebot 2" at bounding box center [246, 154] width 52 height 8
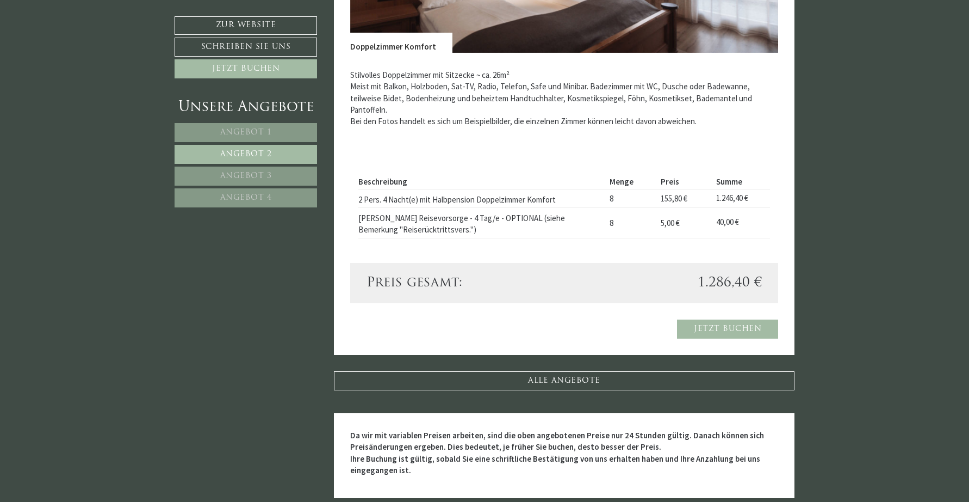
scroll to position [641, 0]
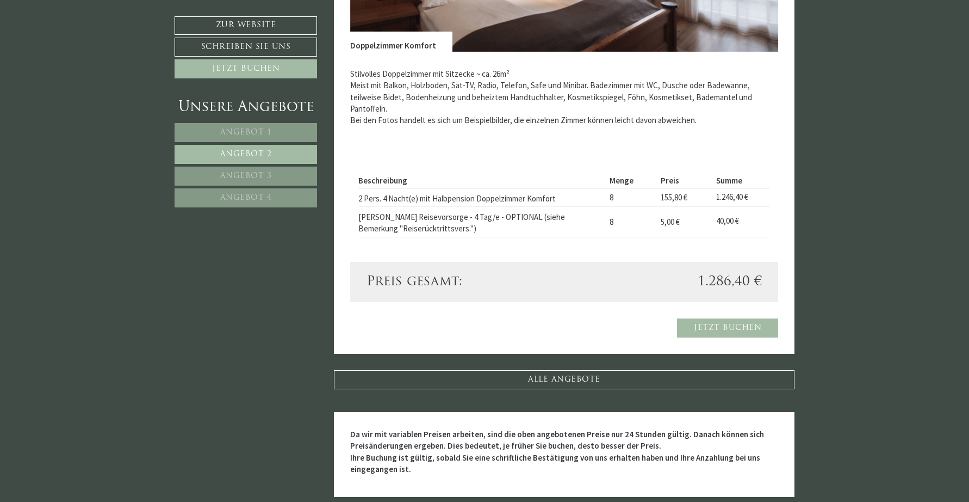
click at [738, 318] on link "Jetzt buchen" at bounding box center [727, 327] width 101 height 19
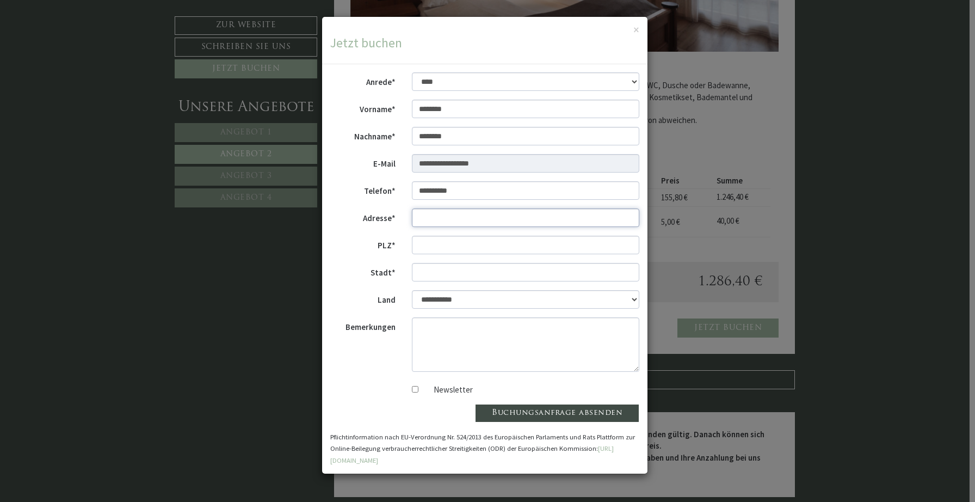
click at [624, 218] on input "Adresse*" at bounding box center [526, 217] width 228 height 18
type input "**********"
type input "*****"
type input "******"
click at [485, 242] on input "*****" at bounding box center [526, 245] width 228 height 18
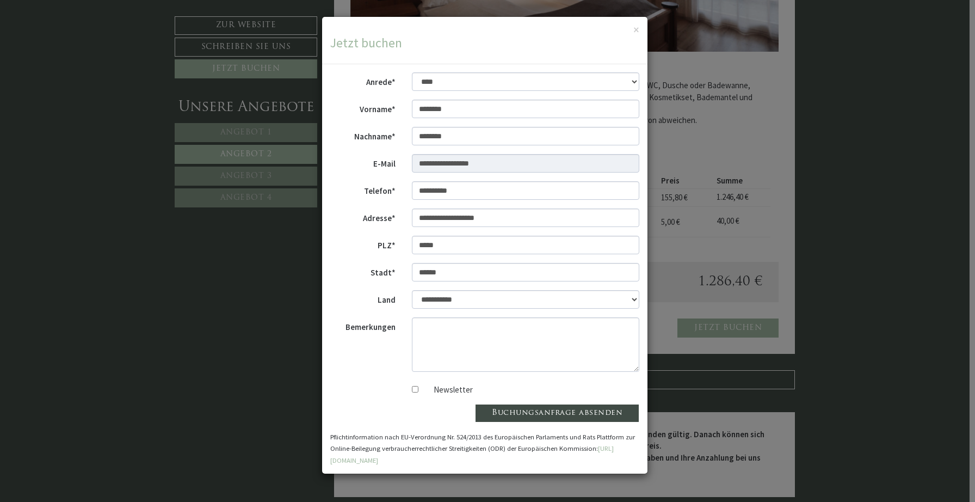
click at [535, 408] on button "Buchungsanfrage absenden" at bounding box center [557, 413] width 164 height 18
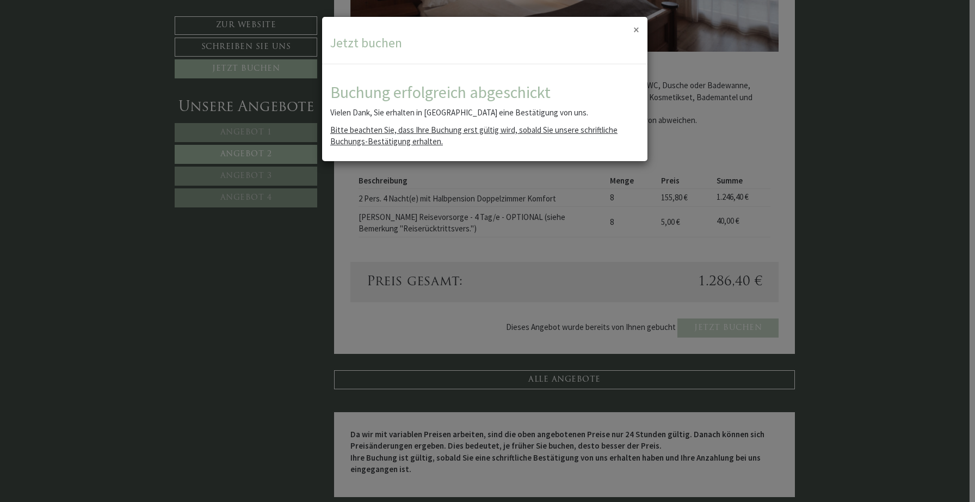
click at [634, 29] on button "×" at bounding box center [636, 29] width 6 height 11
